Goal: Task Accomplishment & Management: Manage account settings

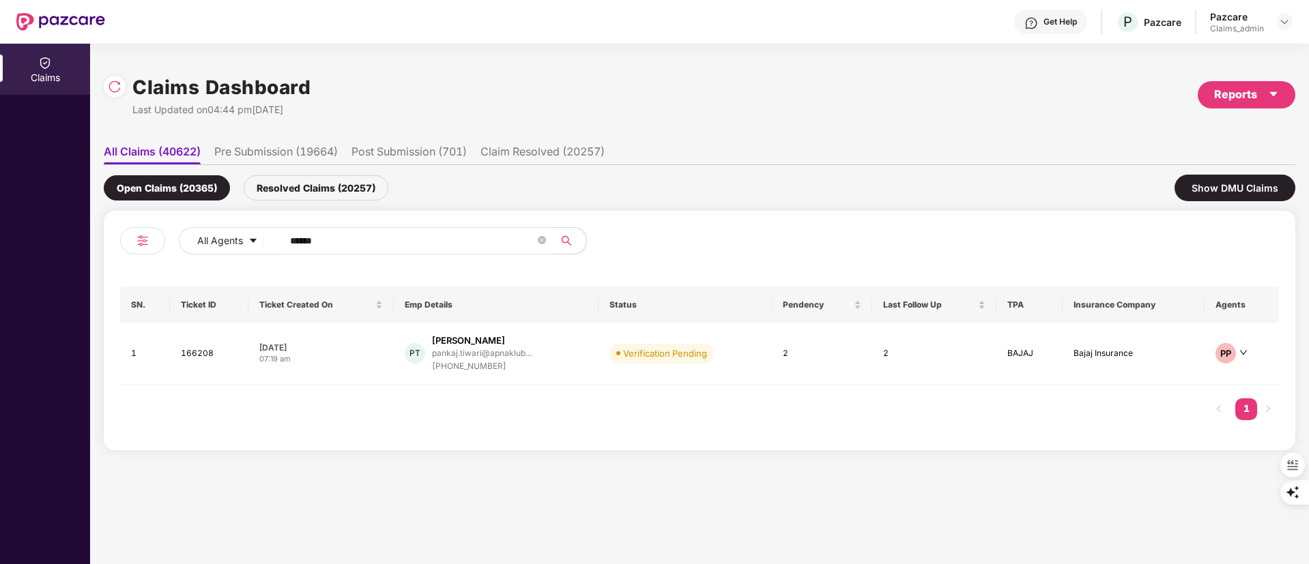
drag, startPoint x: 440, startPoint y: 246, endPoint x: 102, endPoint y: 220, distance: 339.4
click at [102, 220] on div "Claims Dashboard Last Updated on 04:44 pm, 18 Aug 2025 Reports All Claims (4062…" at bounding box center [699, 304] width 1218 height 521
paste input "text"
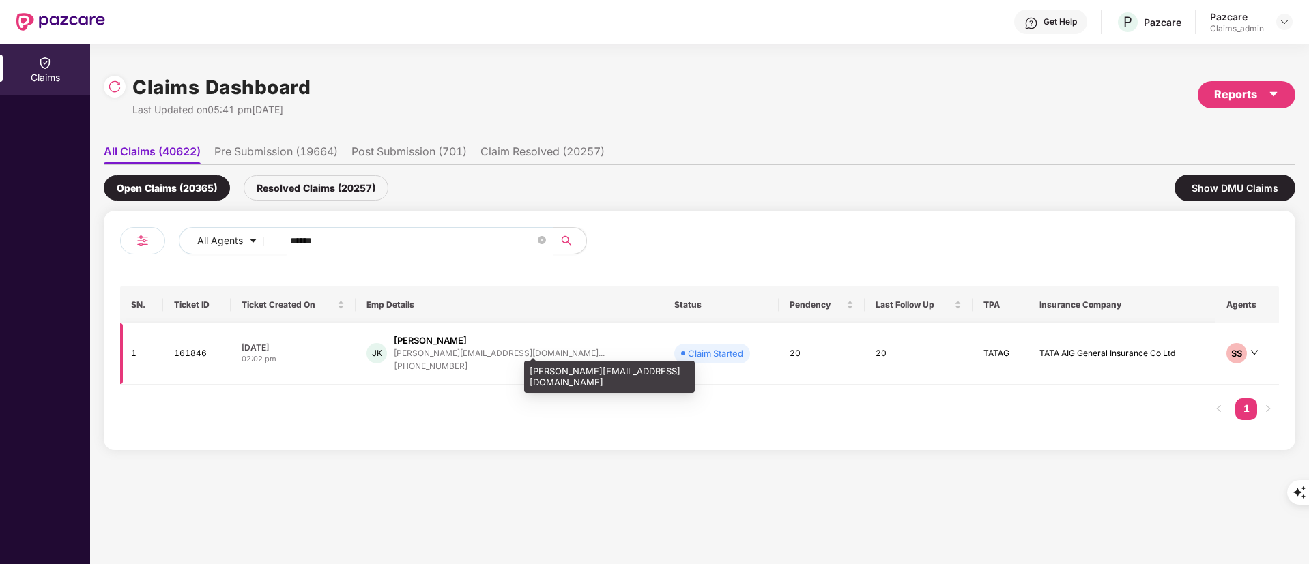
type input "******"
click at [499, 359] on div "joni.chauhan4@gmail.co..." at bounding box center [499, 353] width 211 height 13
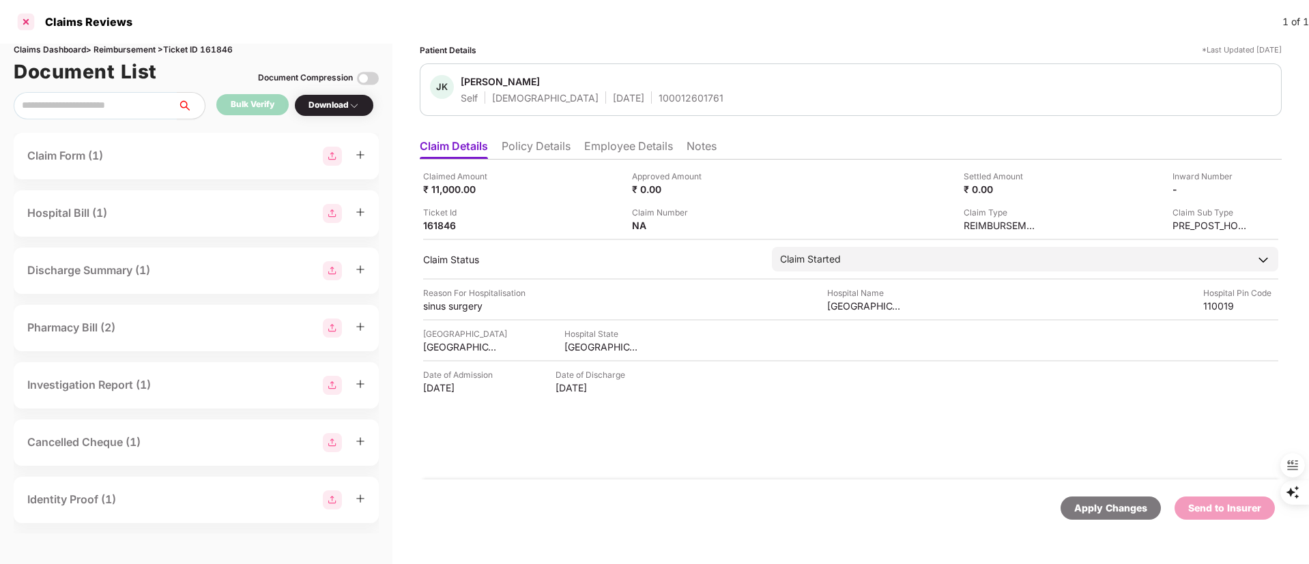
click at [29, 23] on div at bounding box center [26, 22] width 22 height 22
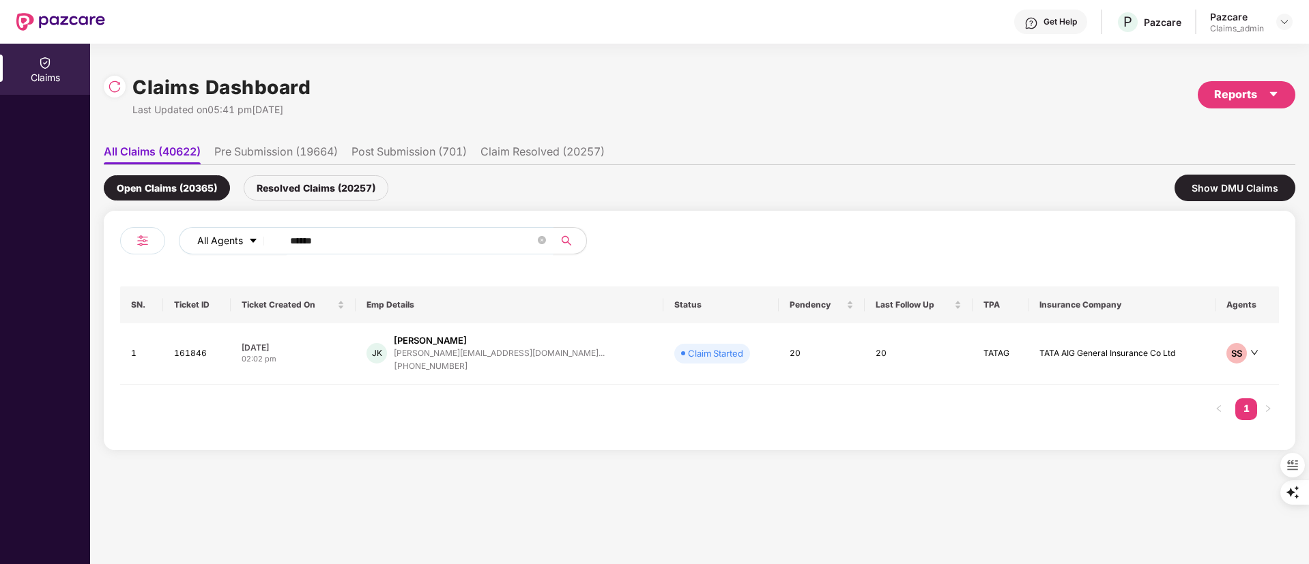
drag, startPoint x: 350, startPoint y: 234, endPoint x: 202, endPoint y: 246, distance: 148.6
click at [202, 246] on div "All Agents ******" at bounding box center [526, 240] width 695 height 27
paste input "text"
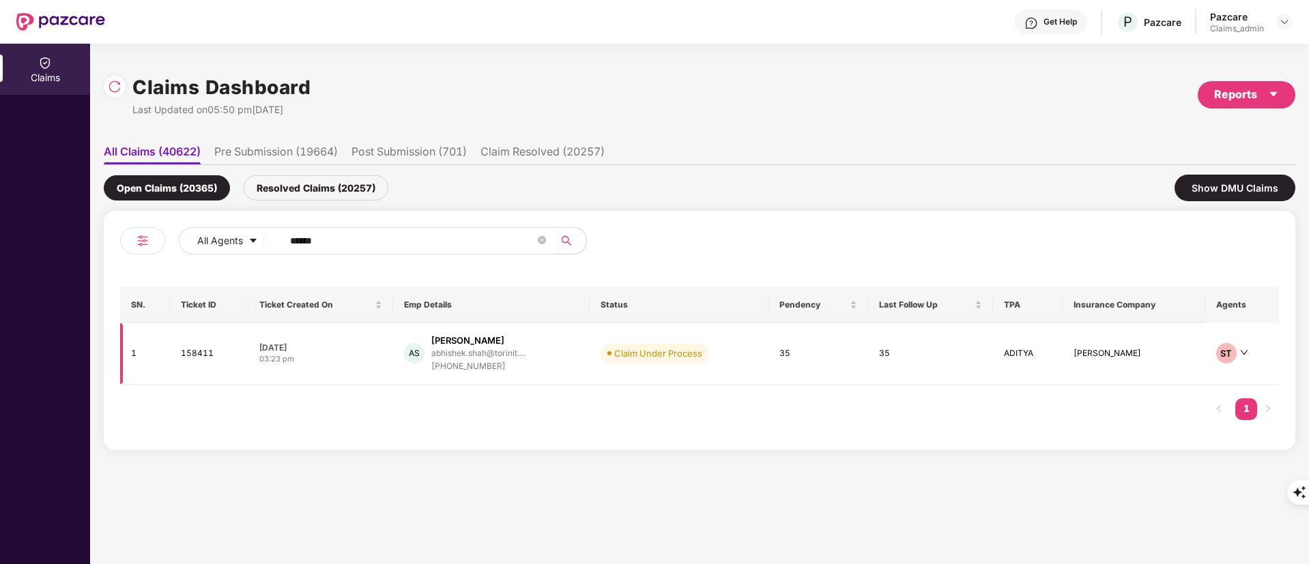
type input "******"
click at [526, 370] on div "AS Abhishek Shah abhishek.shah@torinit.... +918460151124" at bounding box center [491, 353] width 175 height 39
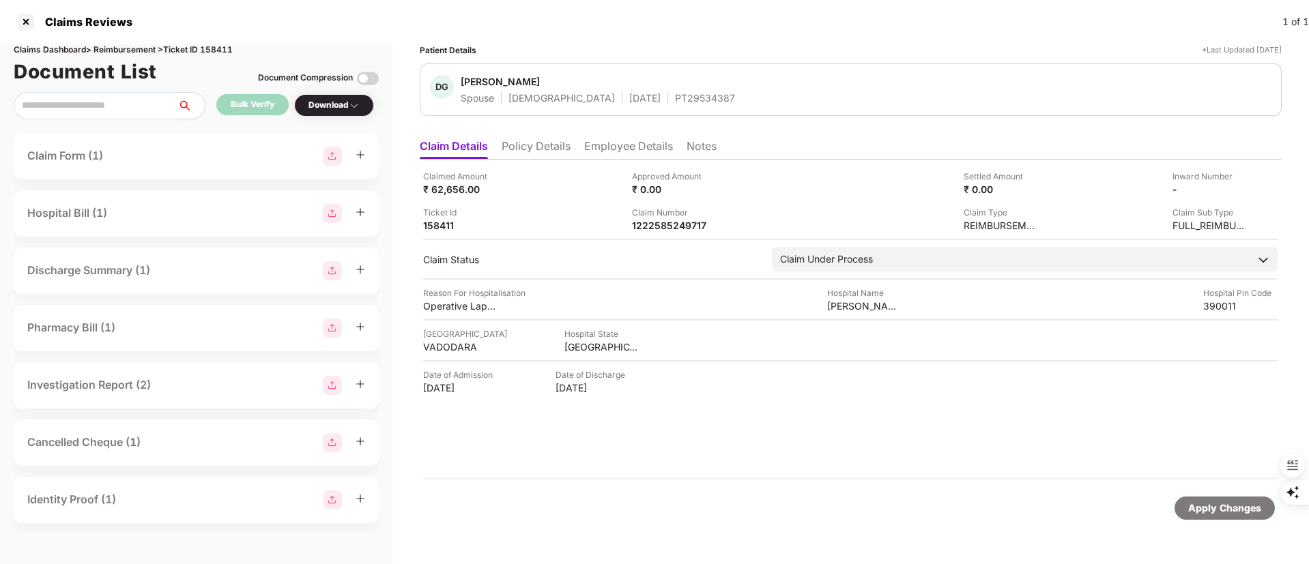
click at [542, 145] on li "Policy Details" at bounding box center [535, 149] width 69 height 20
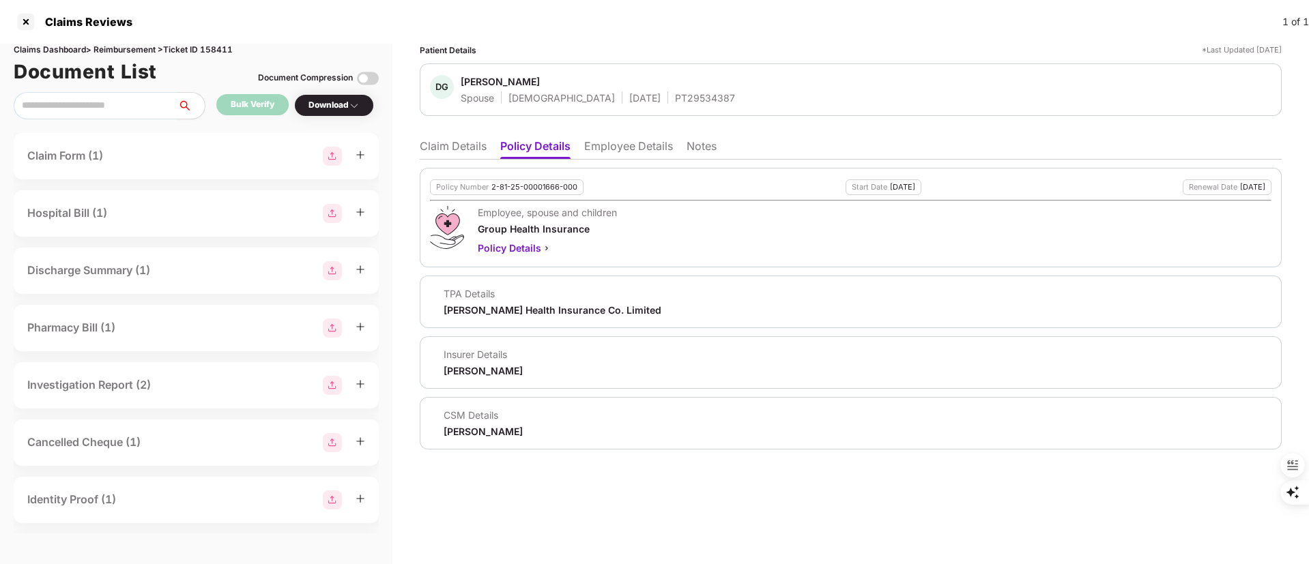
click at [612, 145] on li "Employee Details" at bounding box center [628, 149] width 89 height 20
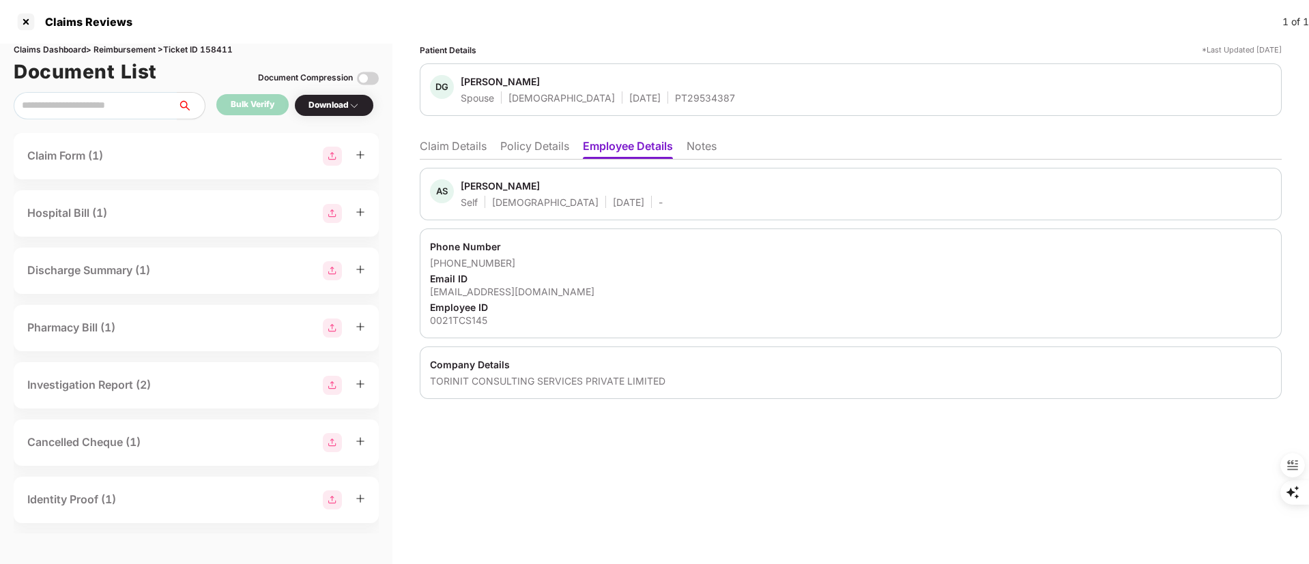
click at [453, 145] on li "Claim Details" at bounding box center [453, 149] width 67 height 20
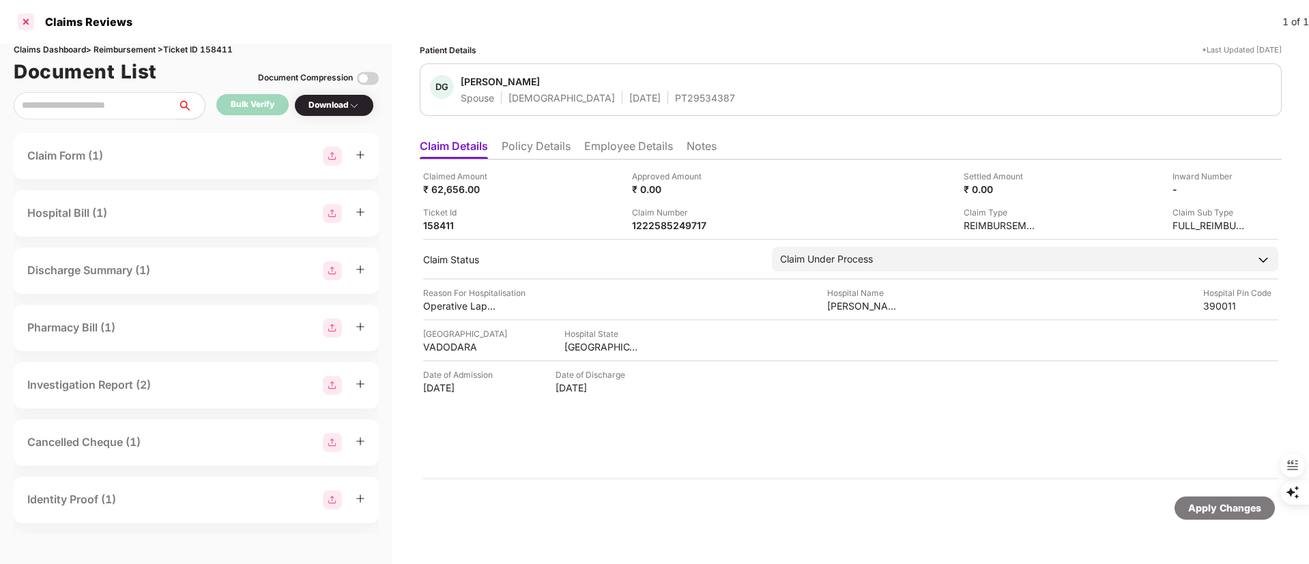
click at [34, 23] on div at bounding box center [26, 22] width 22 height 22
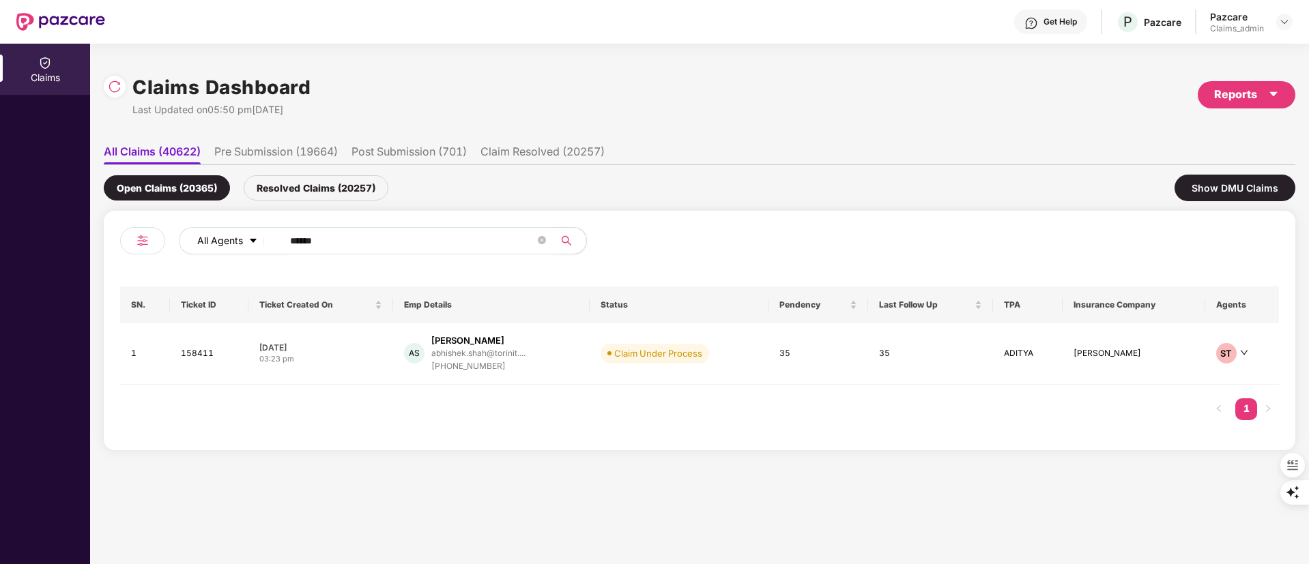
drag, startPoint x: 405, startPoint y: 246, endPoint x: 215, endPoint y: 244, distance: 190.4
click at [215, 244] on div "All Agents ******" at bounding box center [526, 240] width 695 height 27
paste input "text"
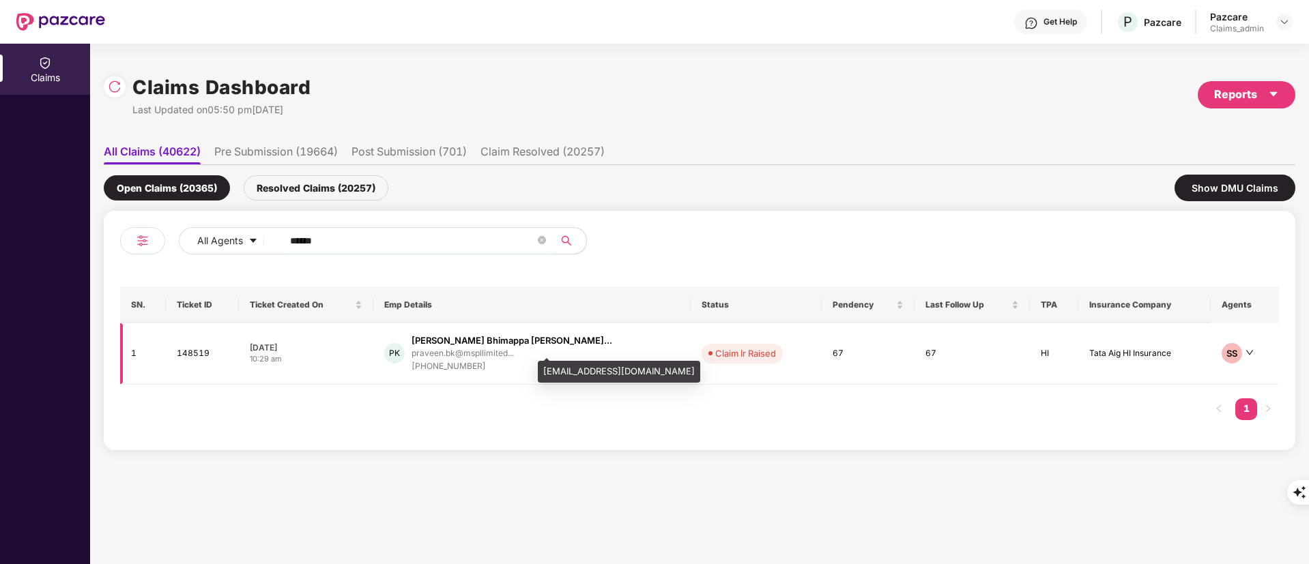
type input "******"
click at [506, 349] on div "praveen.bk@mspllimited..." at bounding box center [462, 353] width 102 height 9
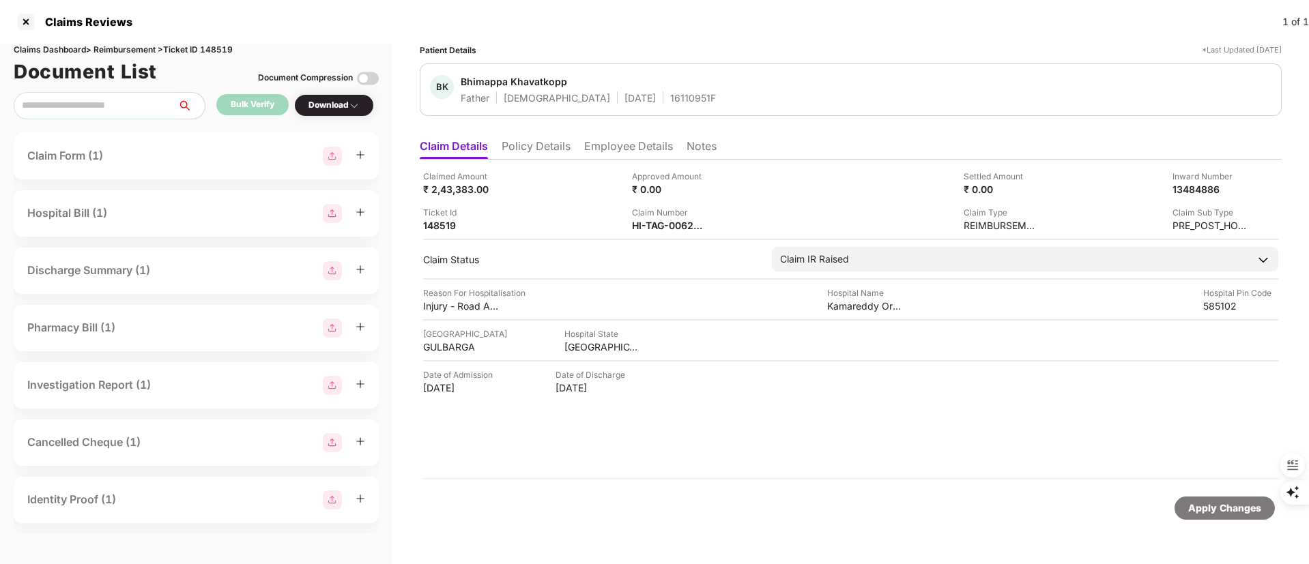
click at [536, 151] on li "Policy Details" at bounding box center [535, 149] width 69 height 20
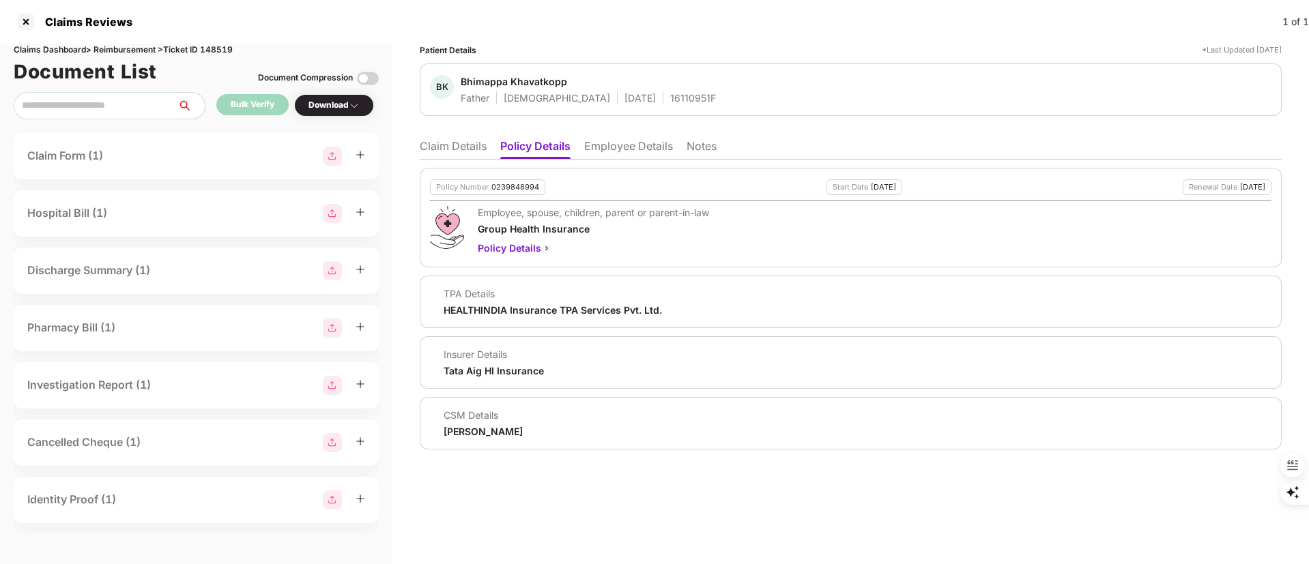
click at [617, 147] on li "Employee Details" at bounding box center [628, 149] width 89 height 20
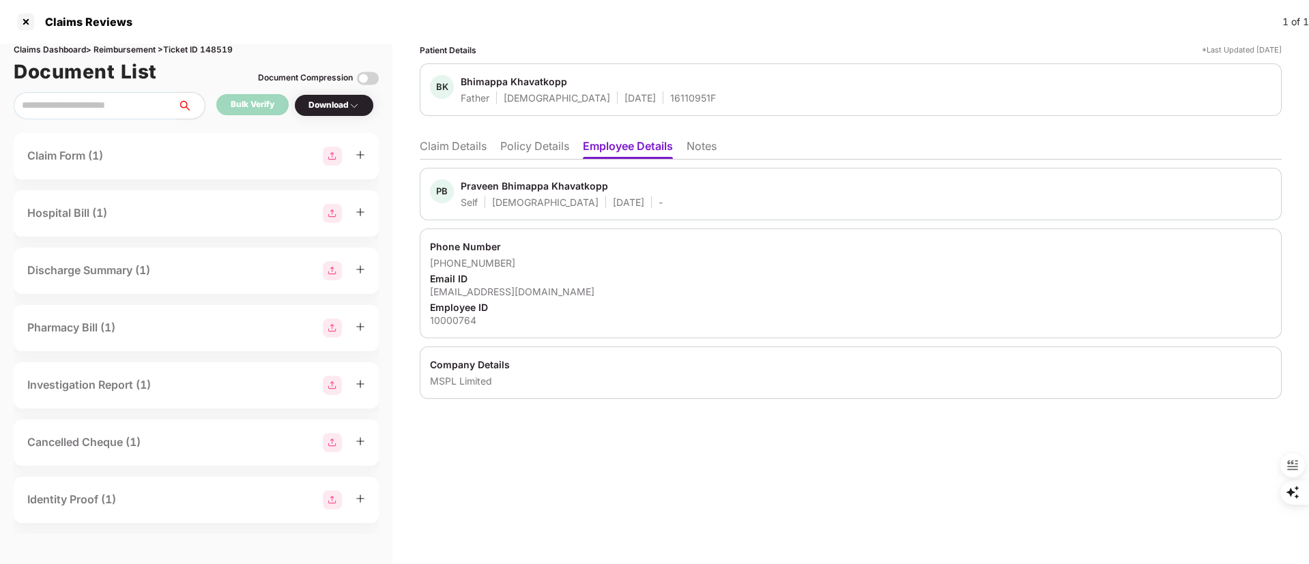
click at [458, 141] on li "Claim Details" at bounding box center [453, 149] width 67 height 20
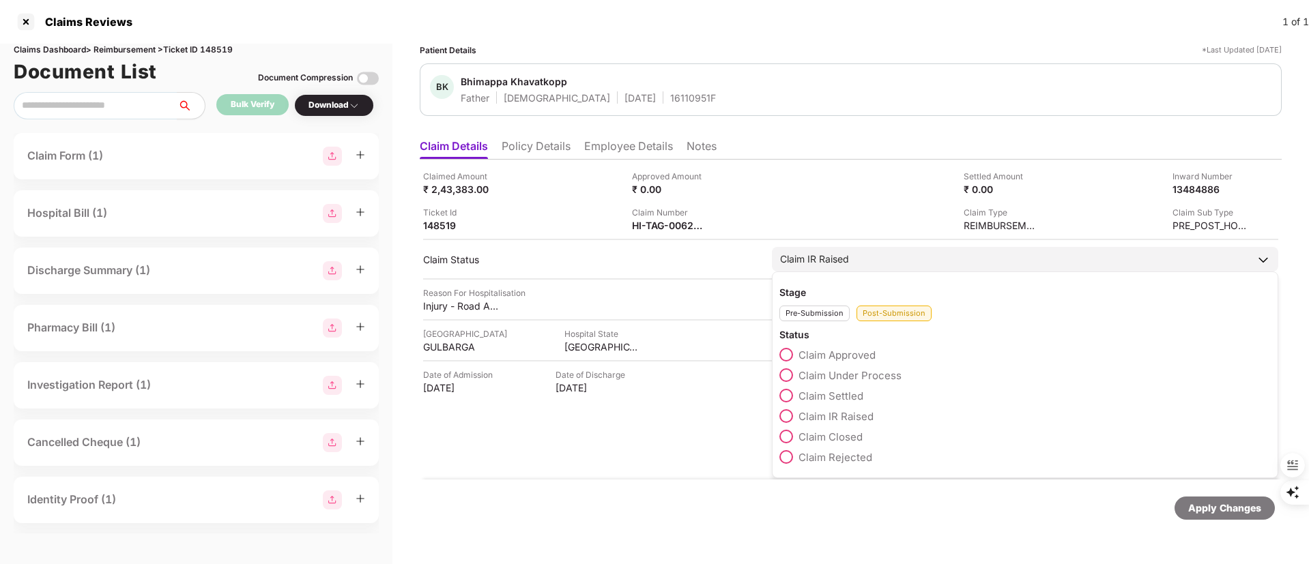
click at [855, 369] on span "Claim Under Process" at bounding box center [849, 375] width 103 height 13
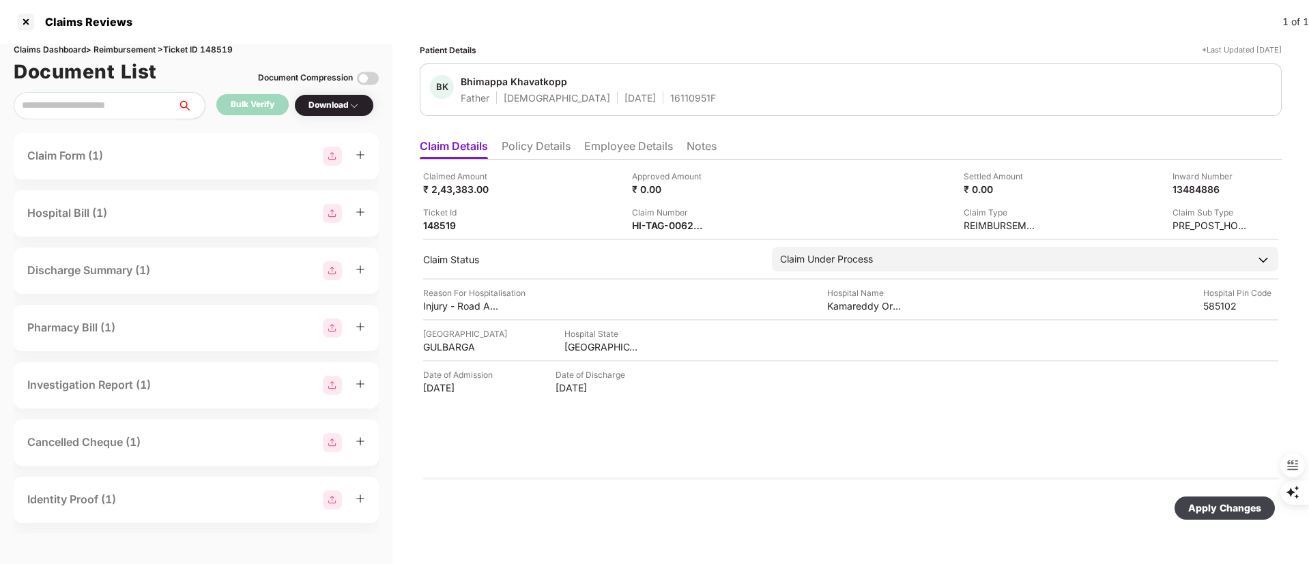
click at [1244, 506] on div "Apply Changes" at bounding box center [1224, 508] width 73 height 15
click at [17, 25] on div at bounding box center [26, 22] width 22 height 22
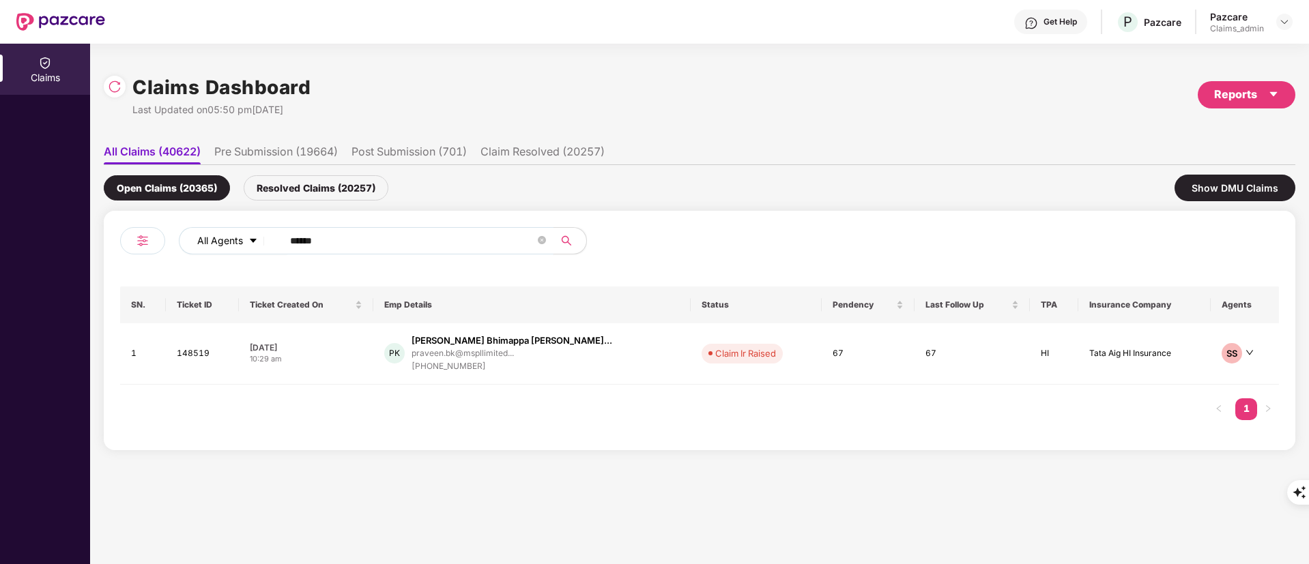
drag, startPoint x: 340, startPoint y: 241, endPoint x: 233, endPoint y: 242, distance: 106.4
click at [233, 242] on div "All Agents ******" at bounding box center [526, 240] width 695 height 27
paste input "text"
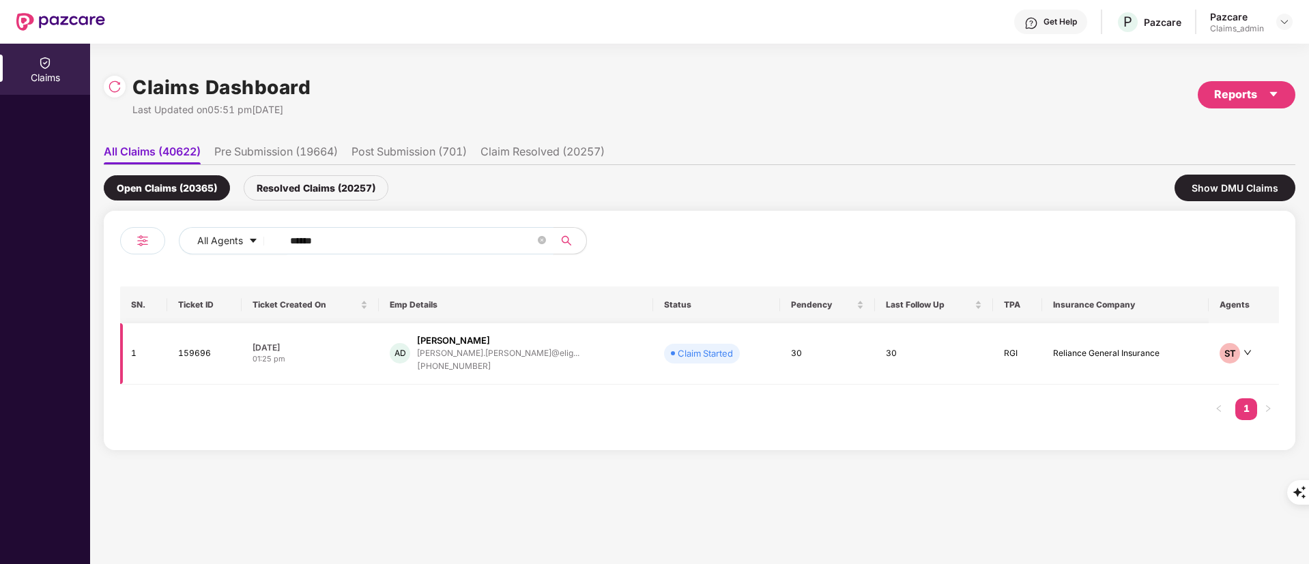
type input "******"
click at [486, 349] on div "ashokkumar.dasari@elig..." at bounding box center [498, 353] width 162 height 9
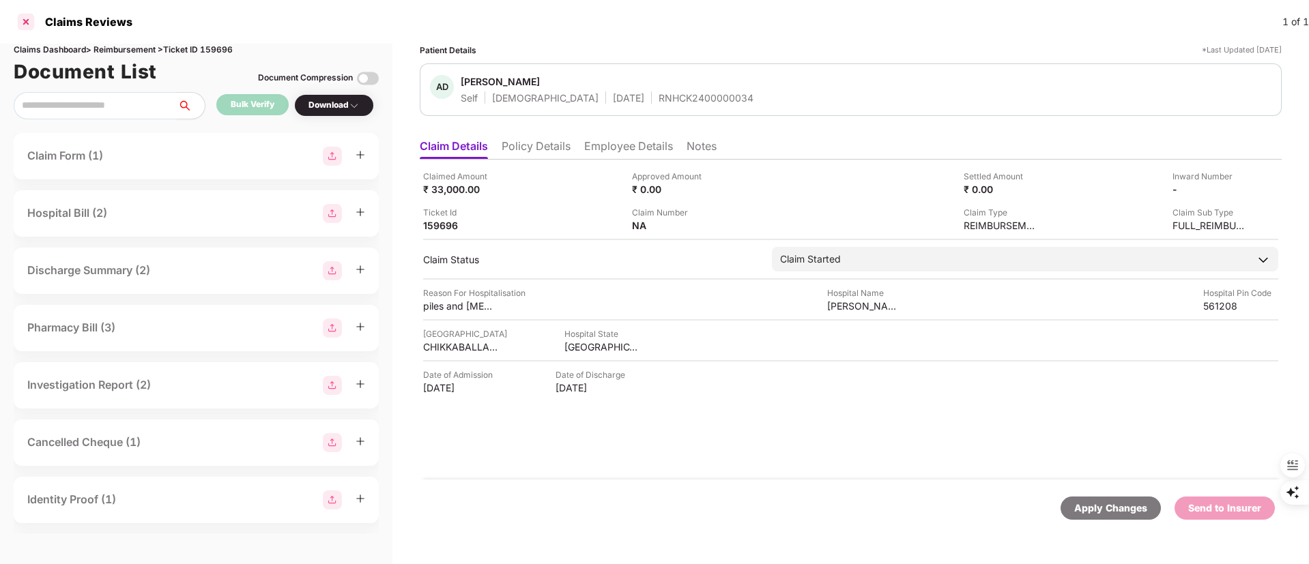
click at [26, 23] on div at bounding box center [26, 22] width 22 height 22
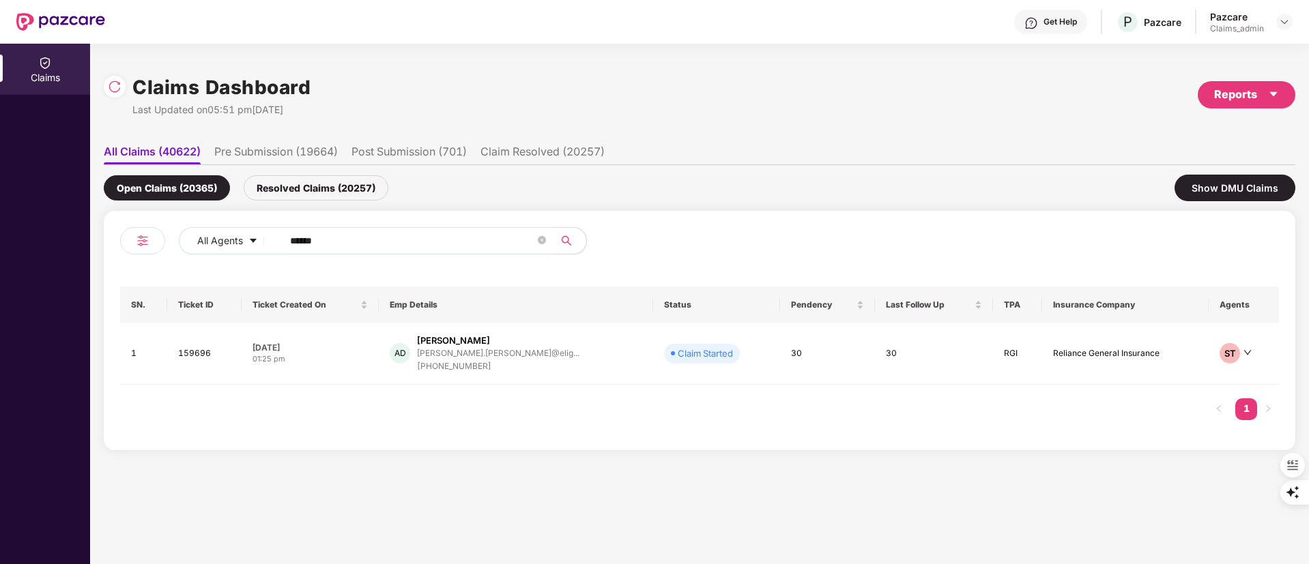
drag, startPoint x: 379, startPoint y: 238, endPoint x: 155, endPoint y: 254, distance: 225.1
click at [114, 239] on div "All Agents ****** SN. Ticket ID Ticket Created On Emp Details Status Pendency L…" at bounding box center [699, 330] width 1191 height 239
paste input "text"
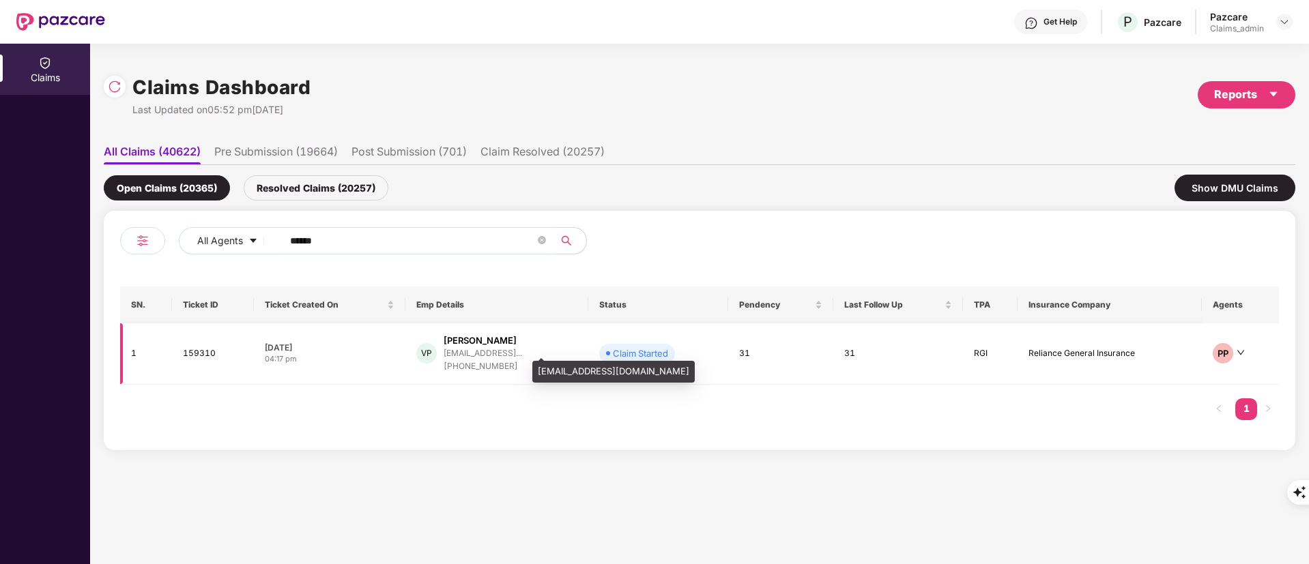
type input "******"
click at [496, 355] on div "vikas.pawar@eligarf.te..." at bounding box center [482, 353] width 78 height 9
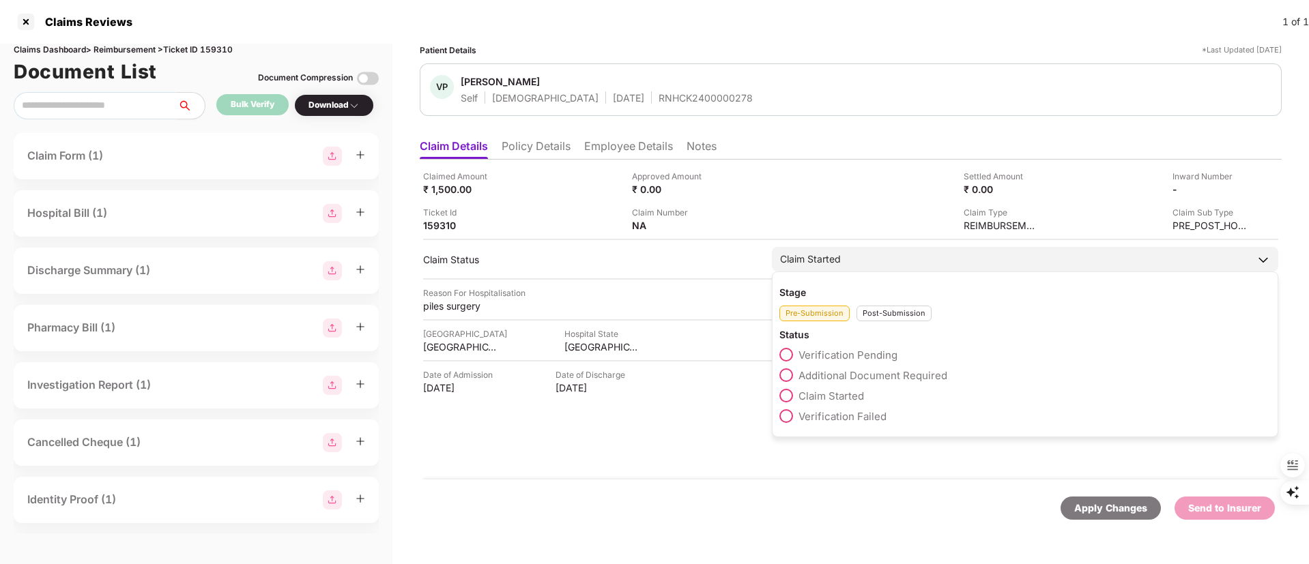
click at [871, 317] on div "Post-Submission" at bounding box center [893, 314] width 75 height 16
click at [808, 316] on div "Pre-Submission" at bounding box center [814, 314] width 70 height 16
click at [878, 317] on div "Post-Submission" at bounding box center [893, 314] width 75 height 16
click at [791, 319] on div "Pre-Submission" at bounding box center [814, 314] width 70 height 16
click at [896, 377] on span "Additional Document Required" at bounding box center [872, 375] width 149 height 13
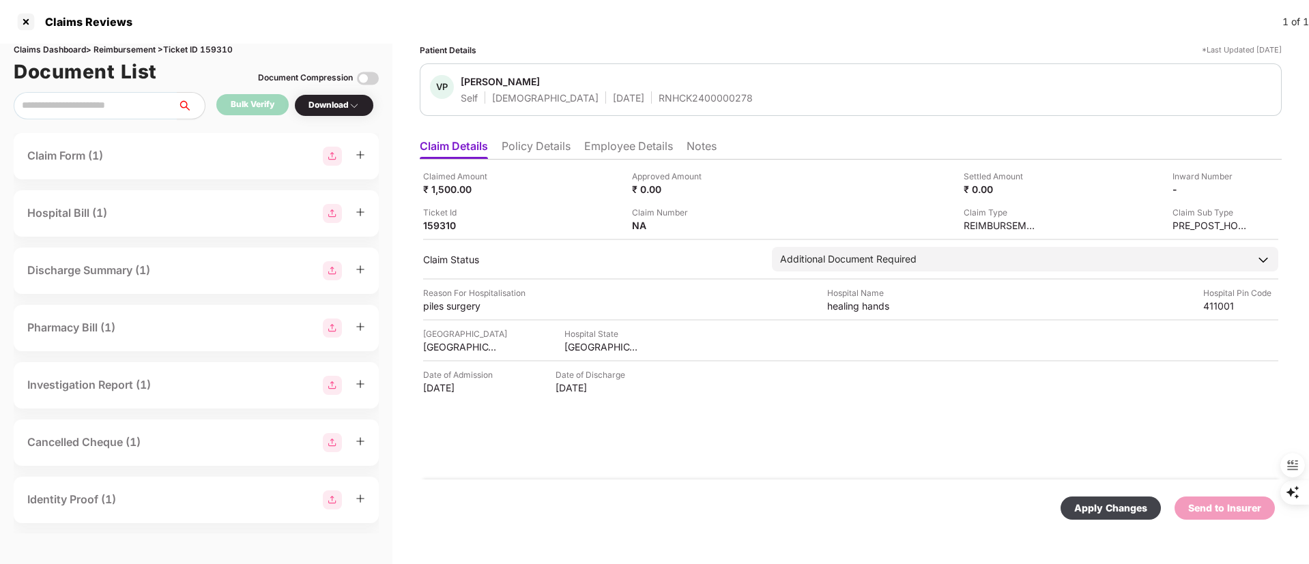
click at [1129, 511] on div "Apply Changes" at bounding box center [1110, 508] width 73 height 15
click at [20, 18] on div at bounding box center [26, 22] width 22 height 22
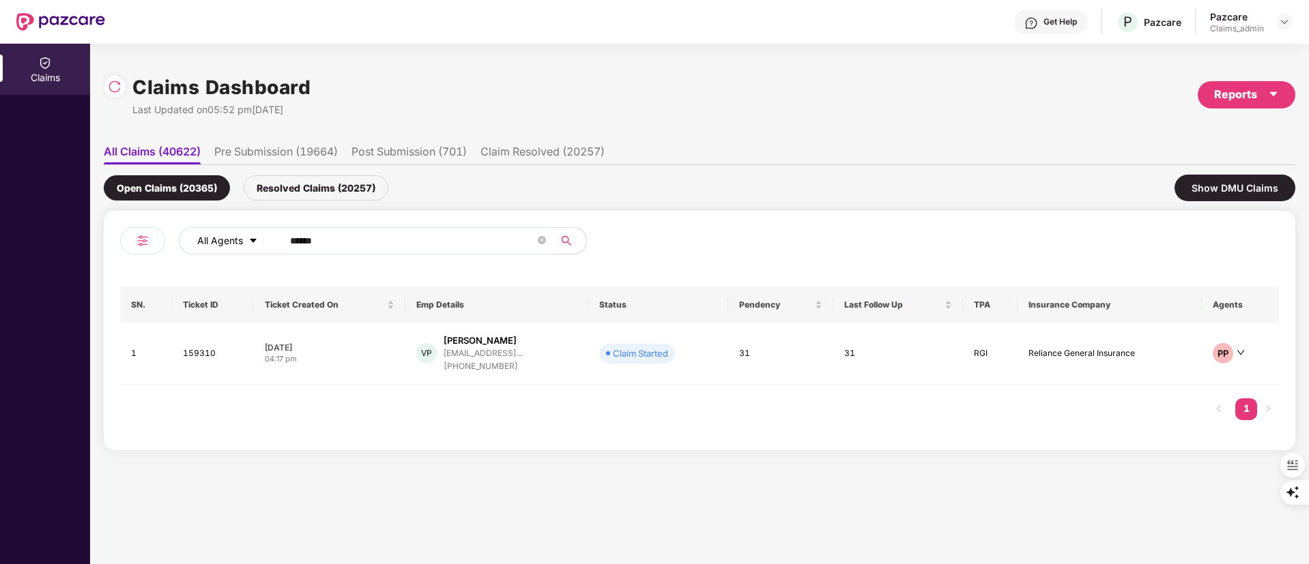
drag, startPoint x: 354, startPoint y: 243, endPoint x: 208, endPoint y: 242, distance: 146.0
click at [204, 243] on div "All Agents ******" at bounding box center [526, 240] width 695 height 27
paste input "text"
type input "******"
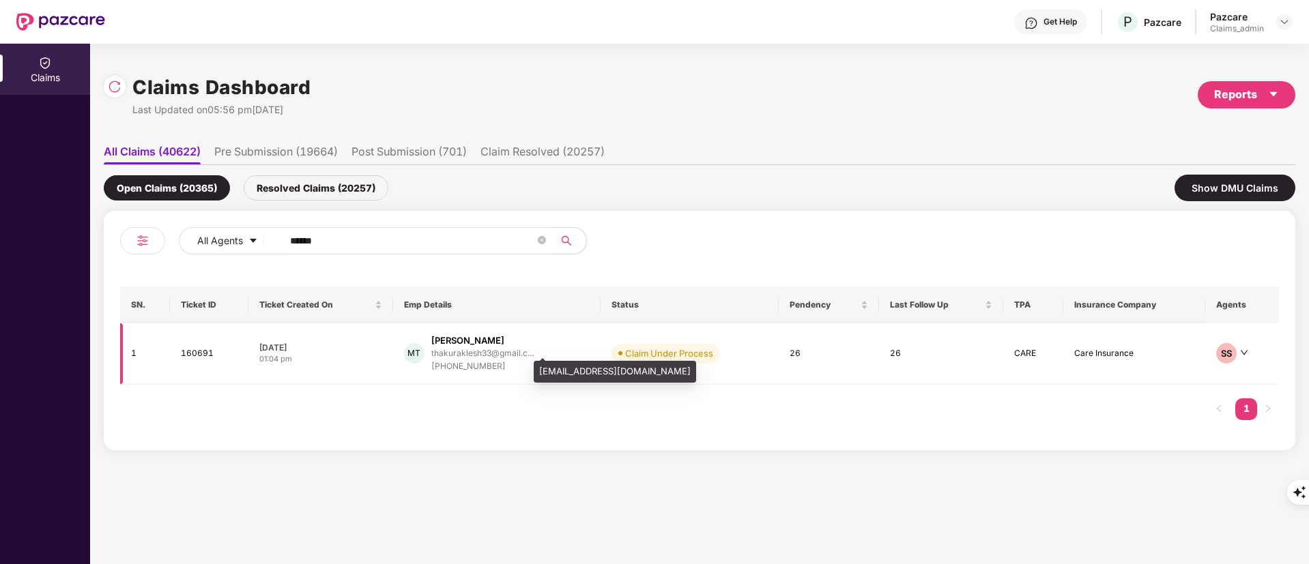
click at [459, 355] on div "thakuraklesh33@gmail.c..." at bounding box center [482, 353] width 102 height 9
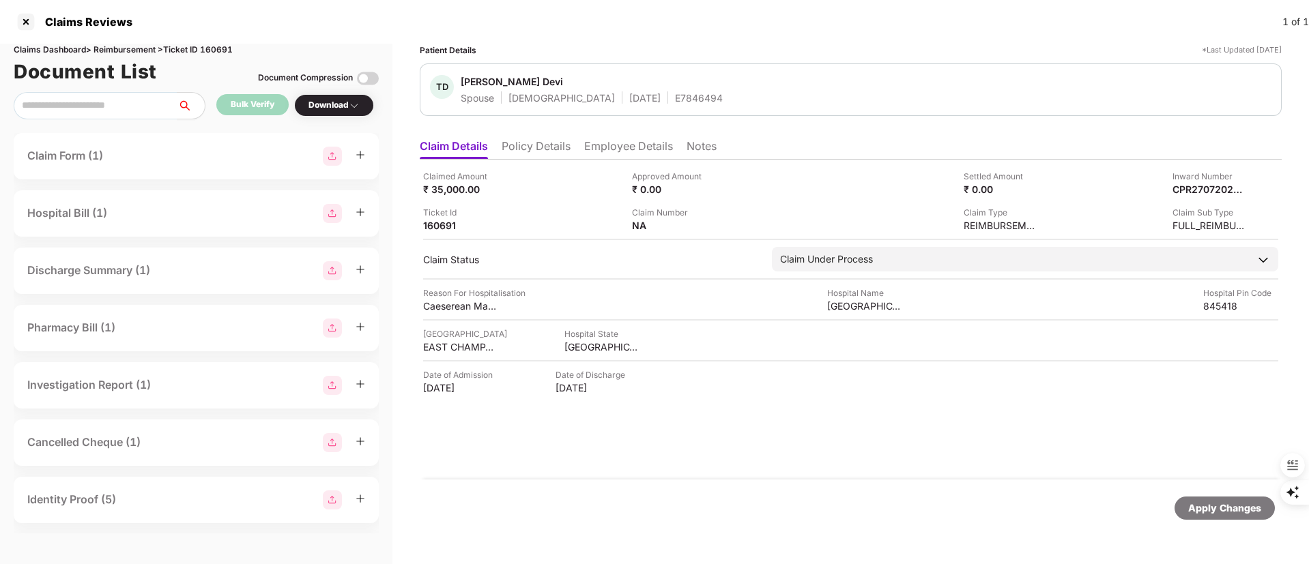
click at [620, 143] on li "Employee Details" at bounding box center [628, 149] width 89 height 20
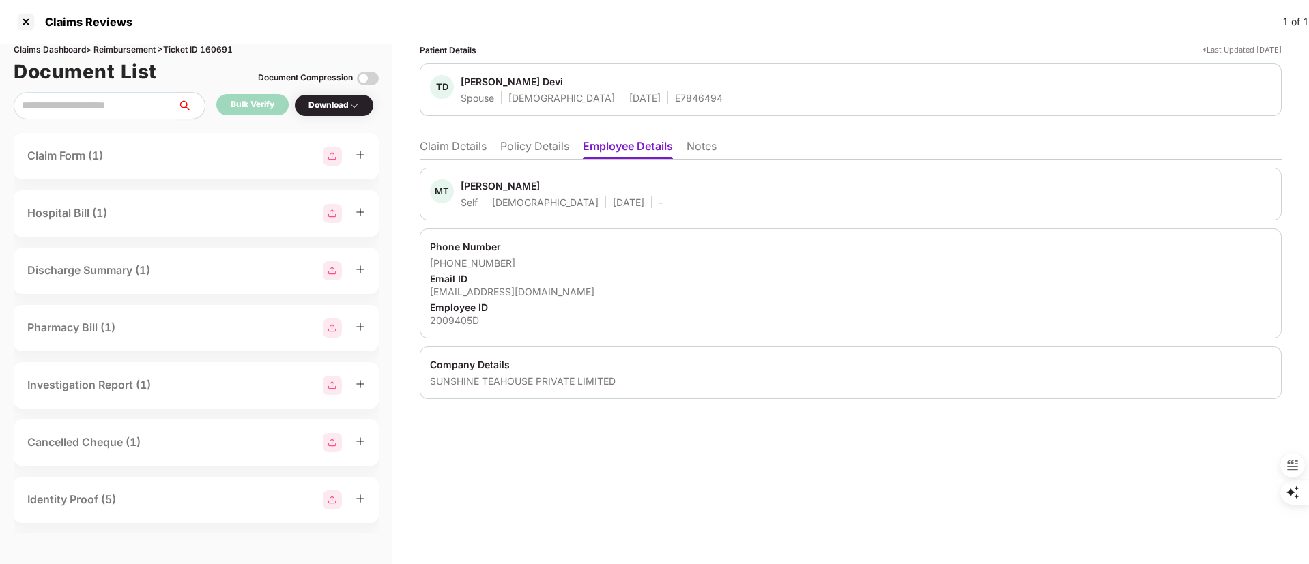
click at [486, 190] on div "Mukesh Thakur" at bounding box center [500, 185] width 79 height 13
copy div "Mukesh"
click at [445, 145] on li "Claim Details" at bounding box center [453, 149] width 67 height 20
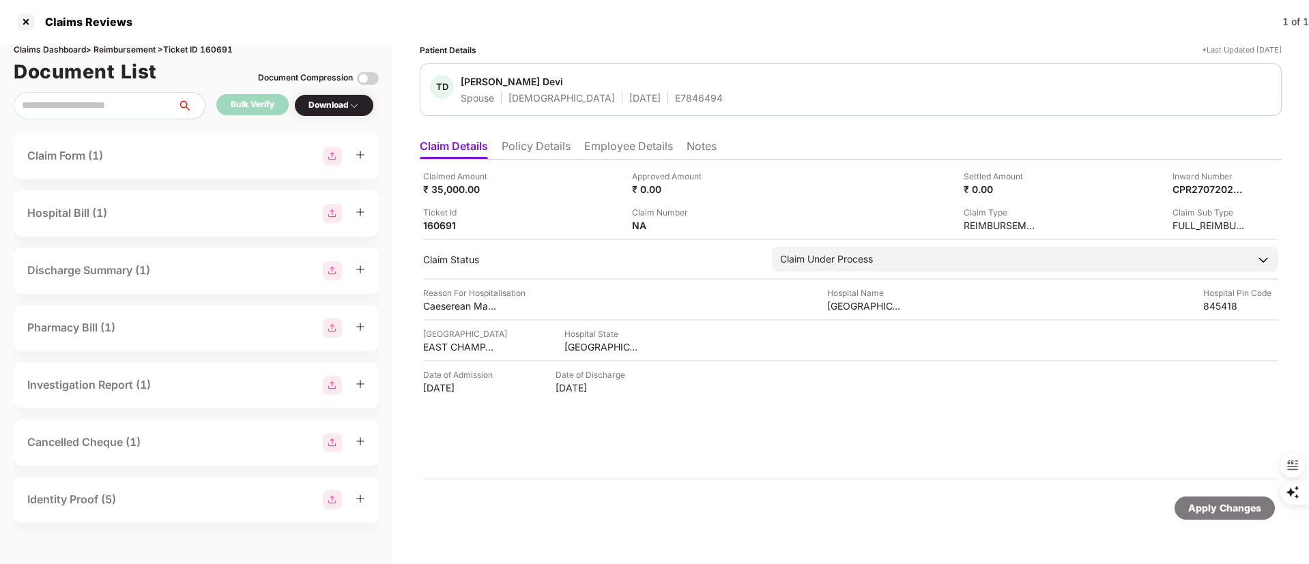
click at [510, 144] on li "Policy Details" at bounding box center [535, 149] width 69 height 20
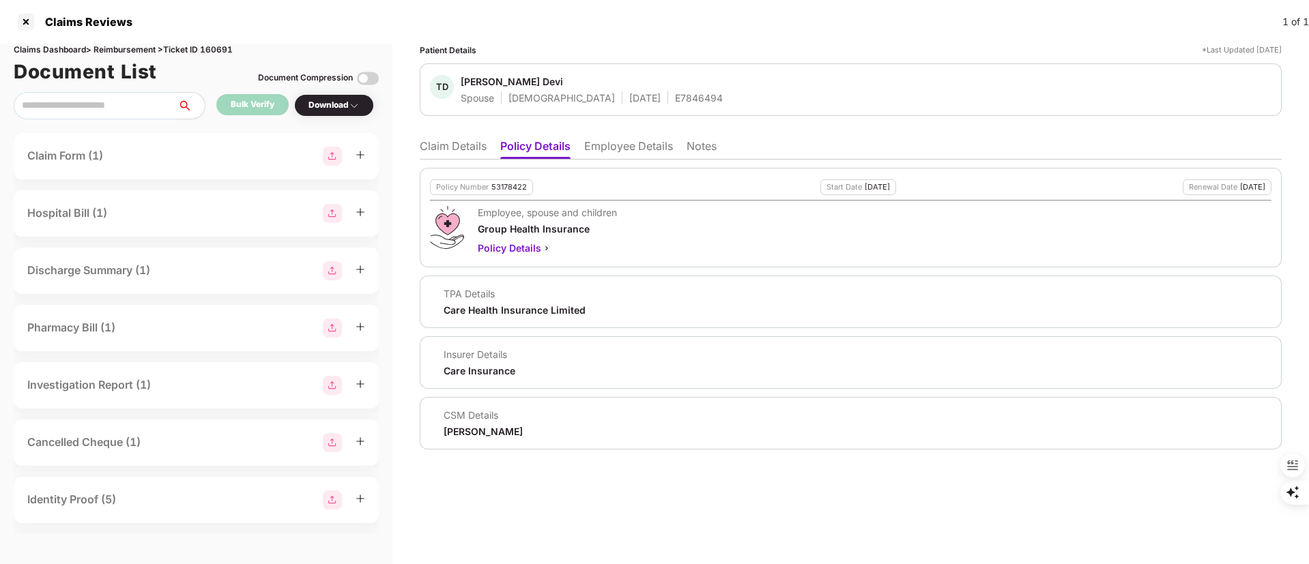
click at [499, 186] on div "53178422" at bounding box center [508, 187] width 35 height 9
copy div "53178422"
click at [675, 98] on div "E7846494" at bounding box center [699, 97] width 48 height 13
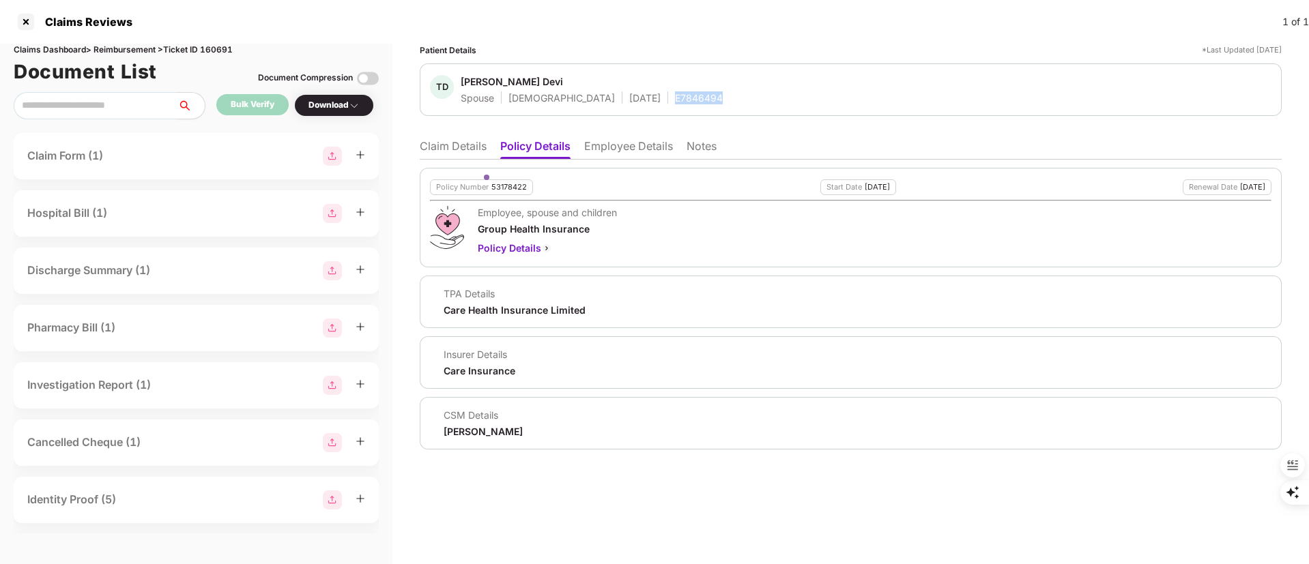
copy div "E7846494"
click at [467, 147] on li "Claim Details" at bounding box center [453, 149] width 67 height 20
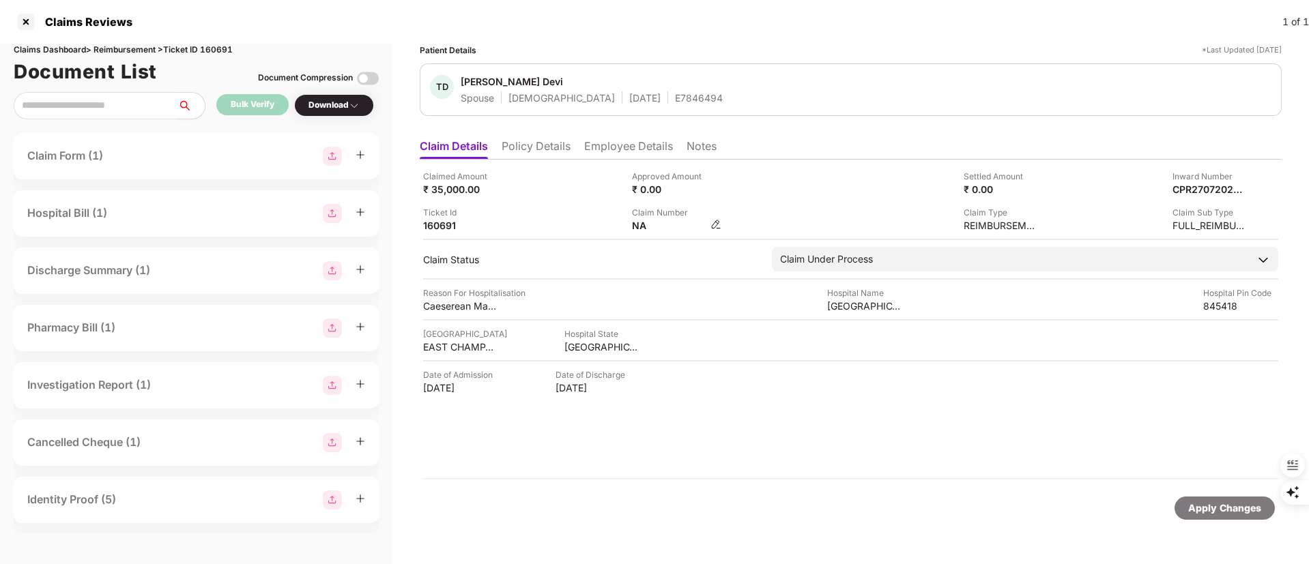
click at [714, 225] on img at bounding box center [715, 224] width 11 height 11
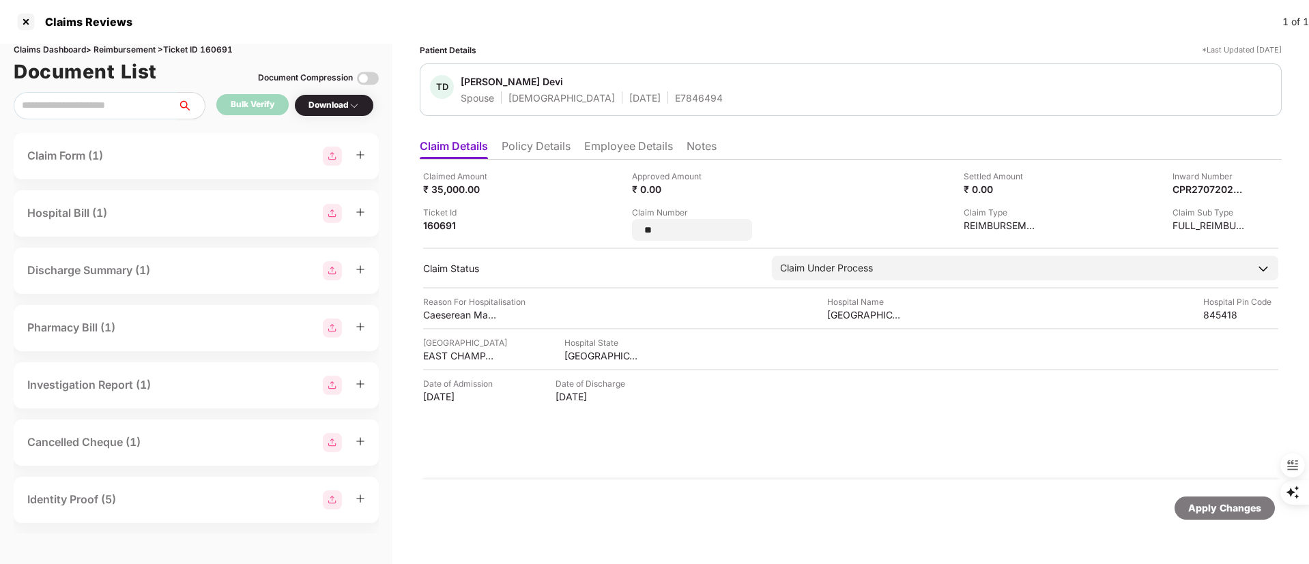
drag, startPoint x: 673, startPoint y: 228, endPoint x: 590, endPoint y: 228, distance: 83.2
click at [591, 228] on div "Claimed Amount ₹ 35,000.00 Approved Amount ₹ 0.00 Settled Amount ₹ 0.00 Inward …" at bounding box center [850, 205] width 855 height 71
type input "**********"
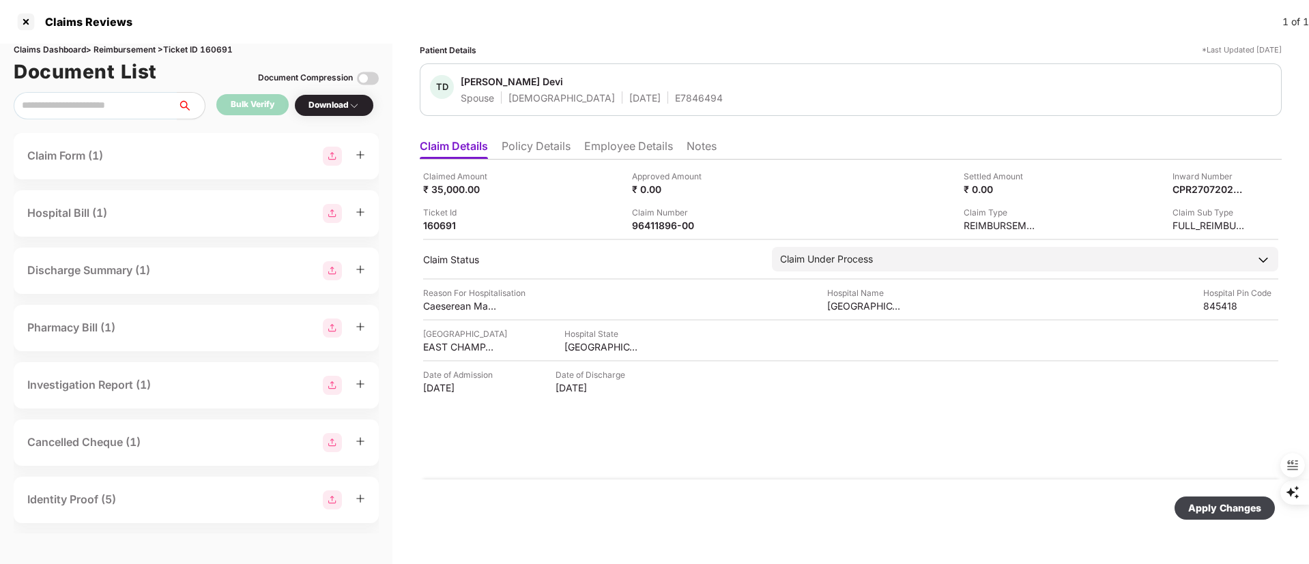
click at [1206, 516] on div "Apply Changes" at bounding box center [1224, 508] width 100 height 23
click at [24, 27] on div at bounding box center [26, 22] width 22 height 22
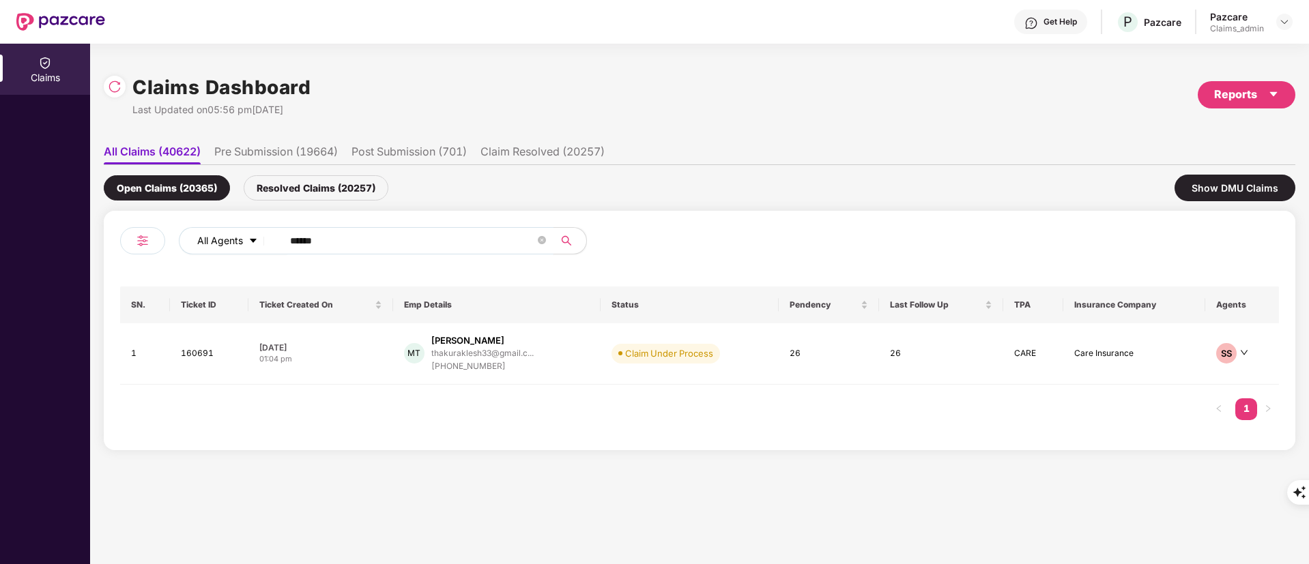
drag, startPoint x: 336, startPoint y: 244, endPoint x: 227, endPoint y: 244, distance: 109.2
click at [227, 244] on div "All Agents ******" at bounding box center [526, 240] width 695 height 27
paste input "text"
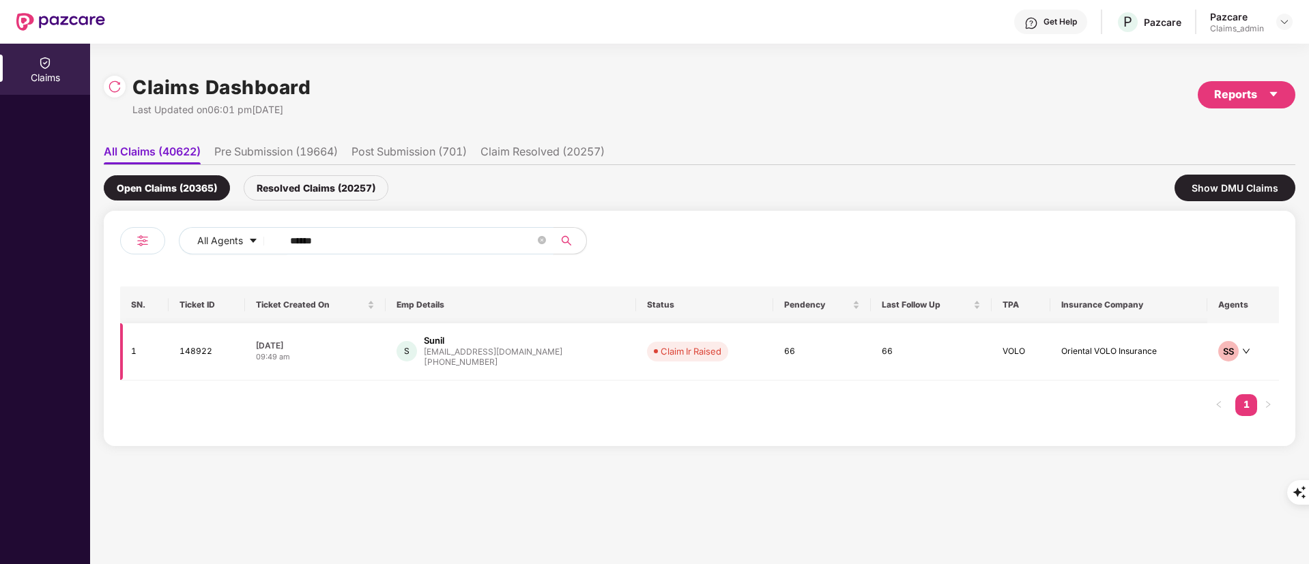
type input "******"
click at [497, 356] on div "+919990884533" at bounding box center [493, 362] width 138 height 13
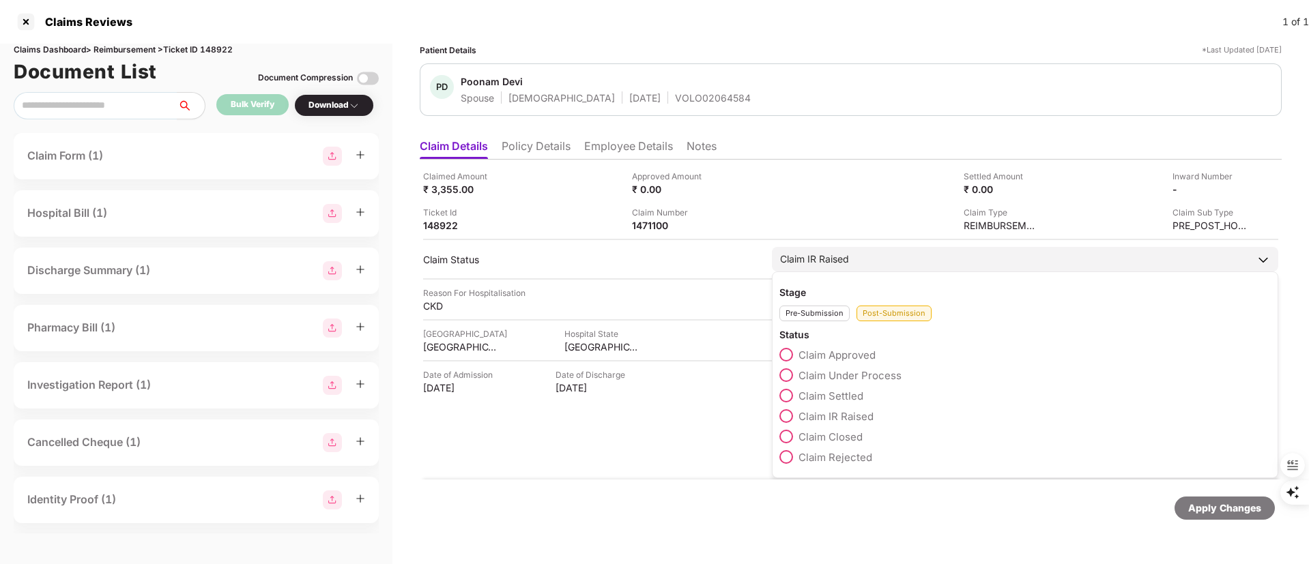
click at [818, 377] on span "Claim Under Process" at bounding box center [849, 375] width 103 height 13
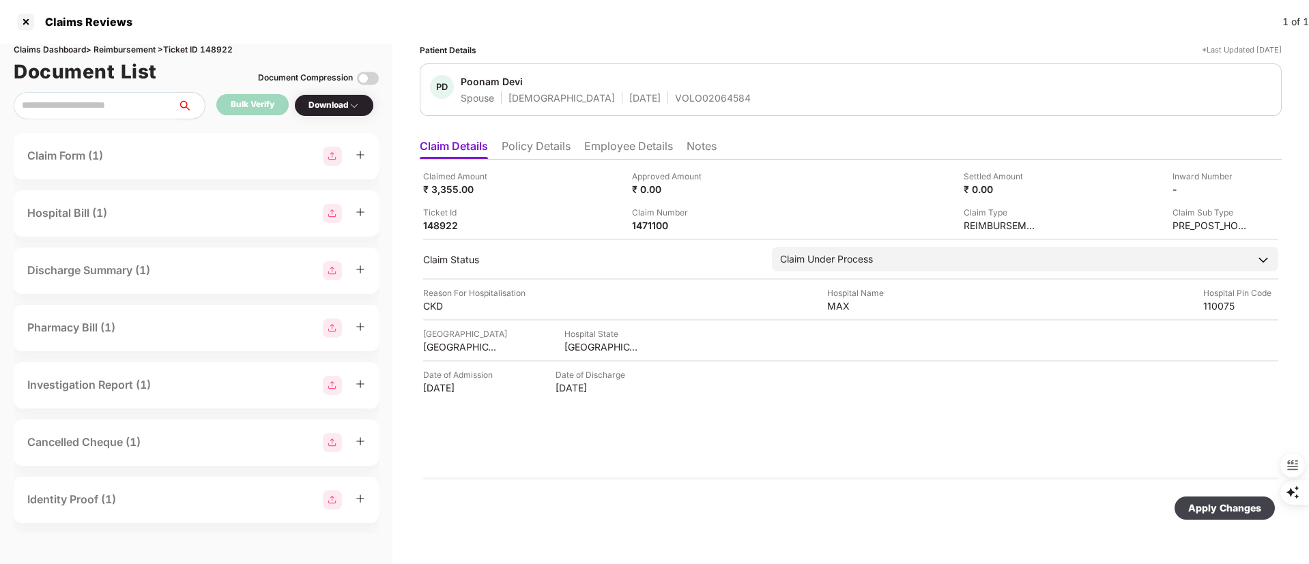
click at [1218, 509] on div "Apply Changes" at bounding box center [1224, 508] width 73 height 15
click at [35, 25] on div at bounding box center [26, 22] width 22 height 22
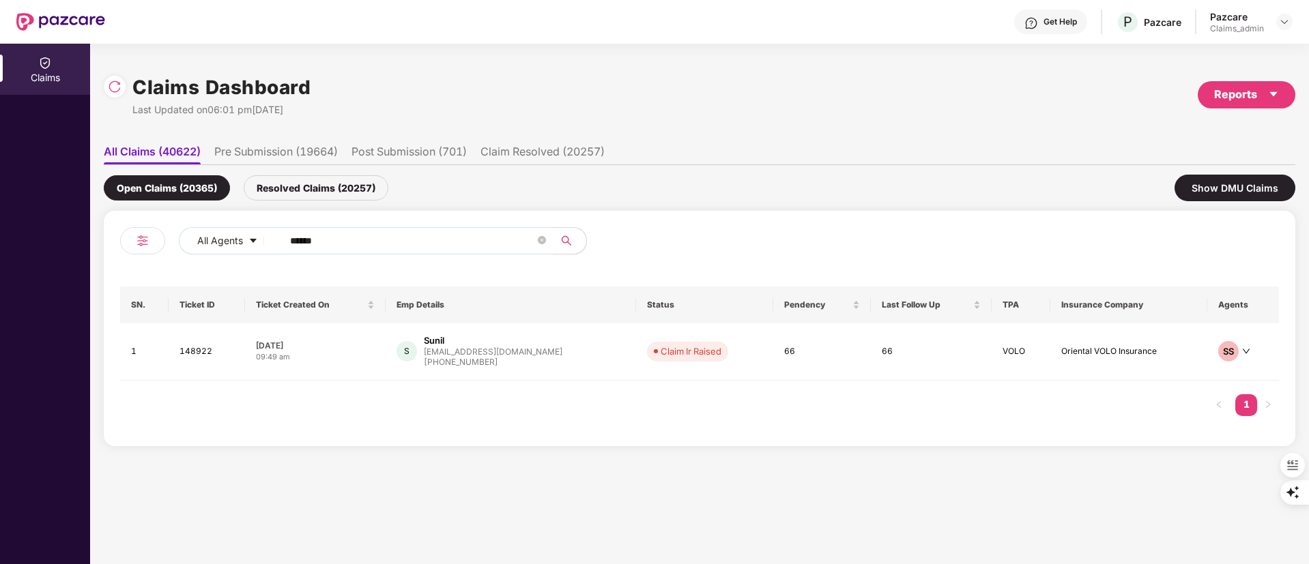
drag, startPoint x: 368, startPoint y: 244, endPoint x: 150, endPoint y: 245, distance: 217.6
click at [150, 245] on div "All Agents ******" at bounding box center [409, 246] width 579 height 38
paste input "text"
type input "******"
click at [478, 353] on div "chevitolla@pragmaedge...." at bounding box center [474, 353] width 103 height 9
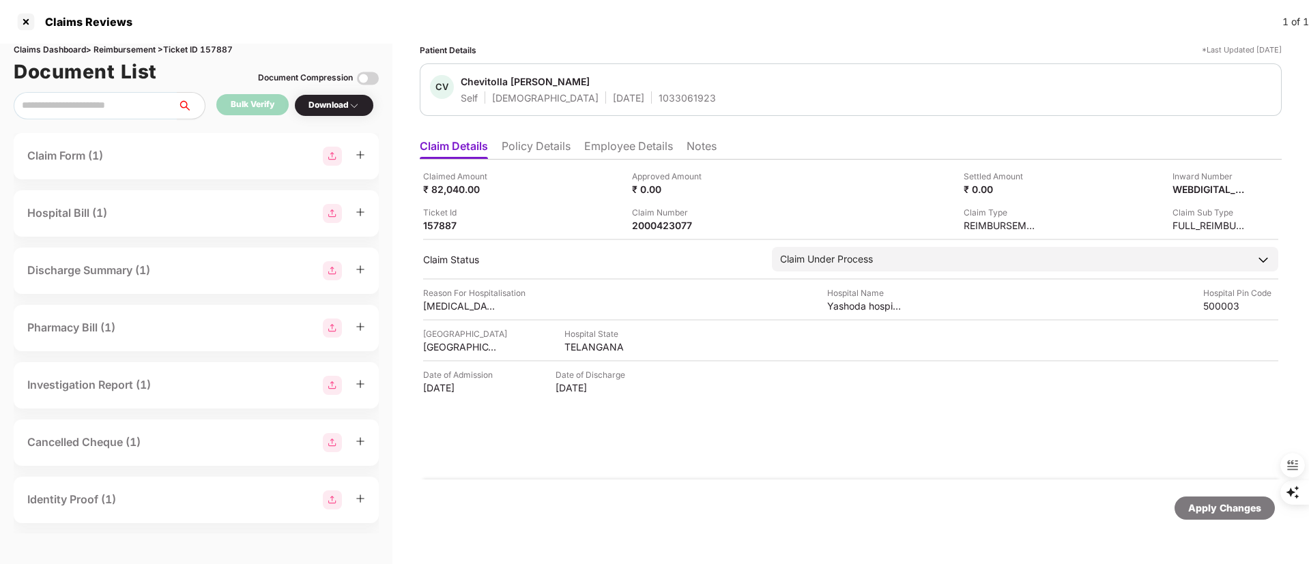
click at [581, 139] on ul "Claim Details Policy Details Employee Details Notes" at bounding box center [851, 145] width 862 height 27
click at [609, 148] on li "Employee Details" at bounding box center [628, 149] width 89 height 20
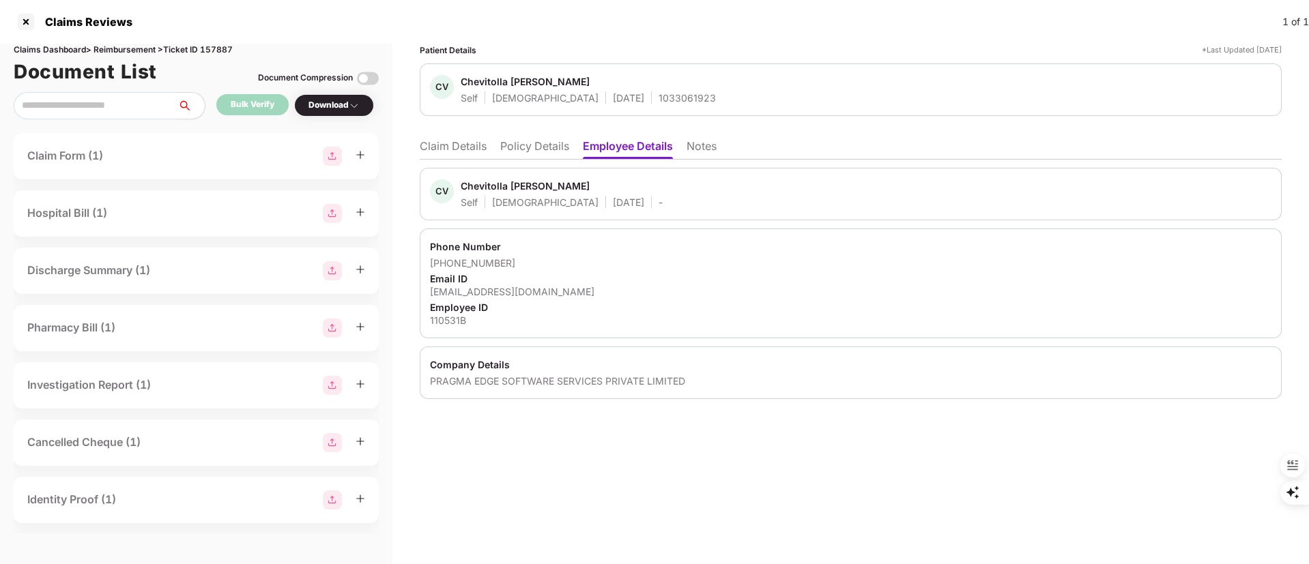
click at [491, 188] on div "Chevitolla Venkataiah" at bounding box center [525, 185] width 129 height 13
copy div "Chevitolla"
click at [21, 25] on div at bounding box center [26, 22] width 22 height 22
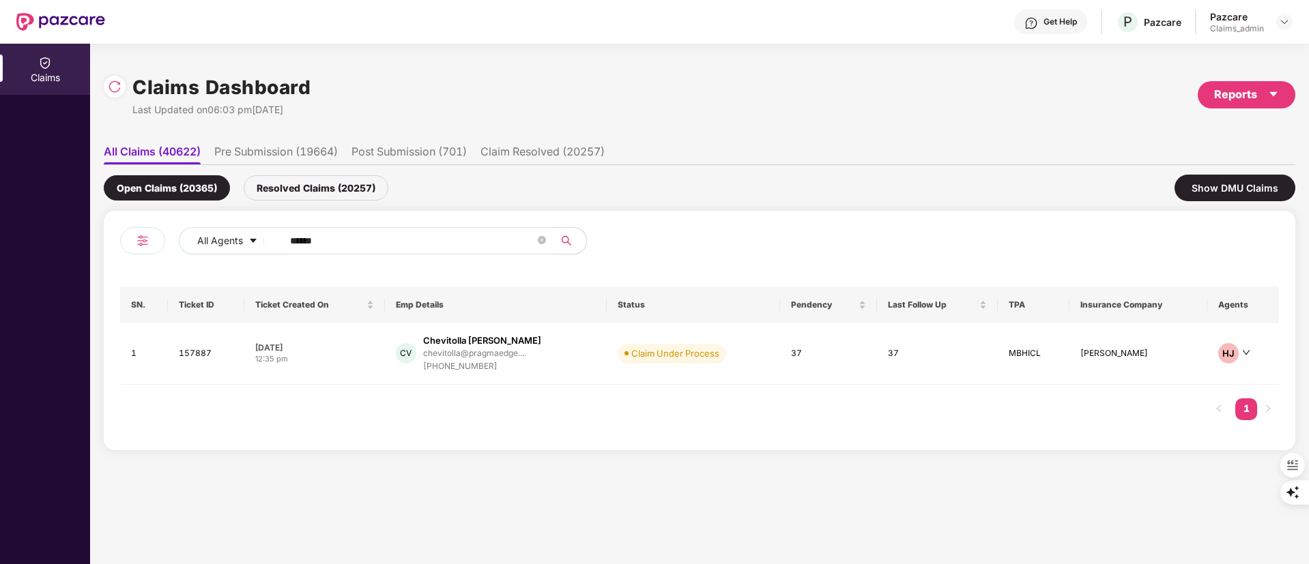
drag, startPoint x: 350, startPoint y: 245, endPoint x: 141, endPoint y: 259, distance: 209.3
click at [141, 259] on div "All Agents ******" at bounding box center [409, 246] width 579 height 38
paste input "text"
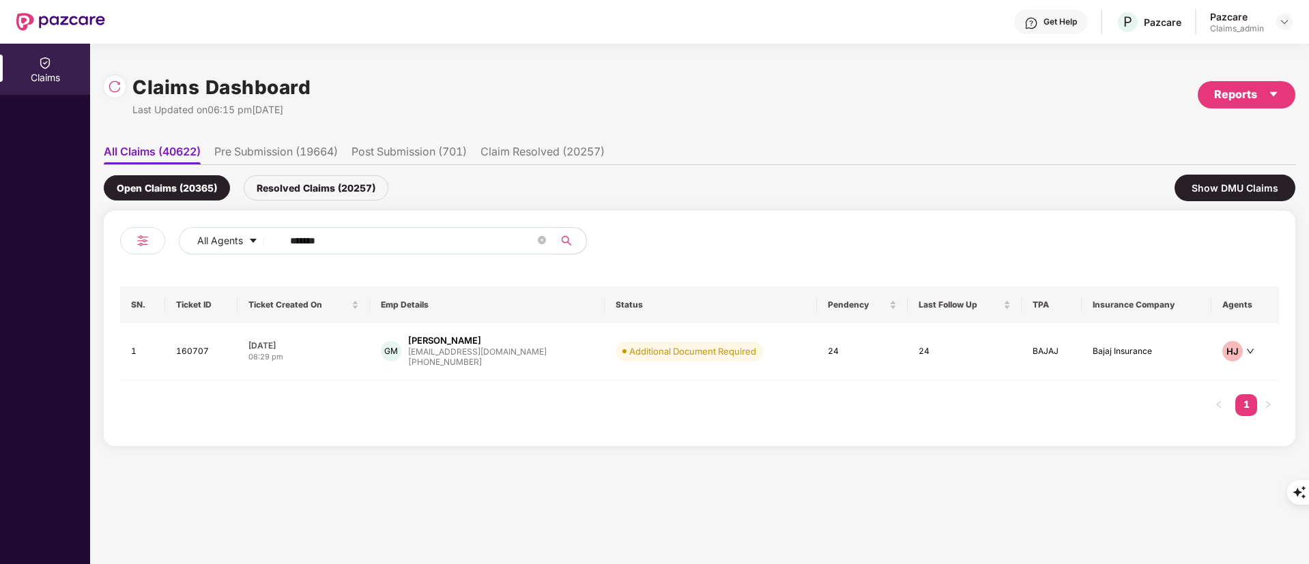
drag, startPoint x: 381, startPoint y: 235, endPoint x: 0, endPoint y: 235, distance: 380.7
click at [0, 235] on div "Claims Claims Dashboard Last Updated on 06:15 pm, 18 Aug 2025 Reports All Claim…" at bounding box center [654, 304] width 1309 height 521
paste input "text"
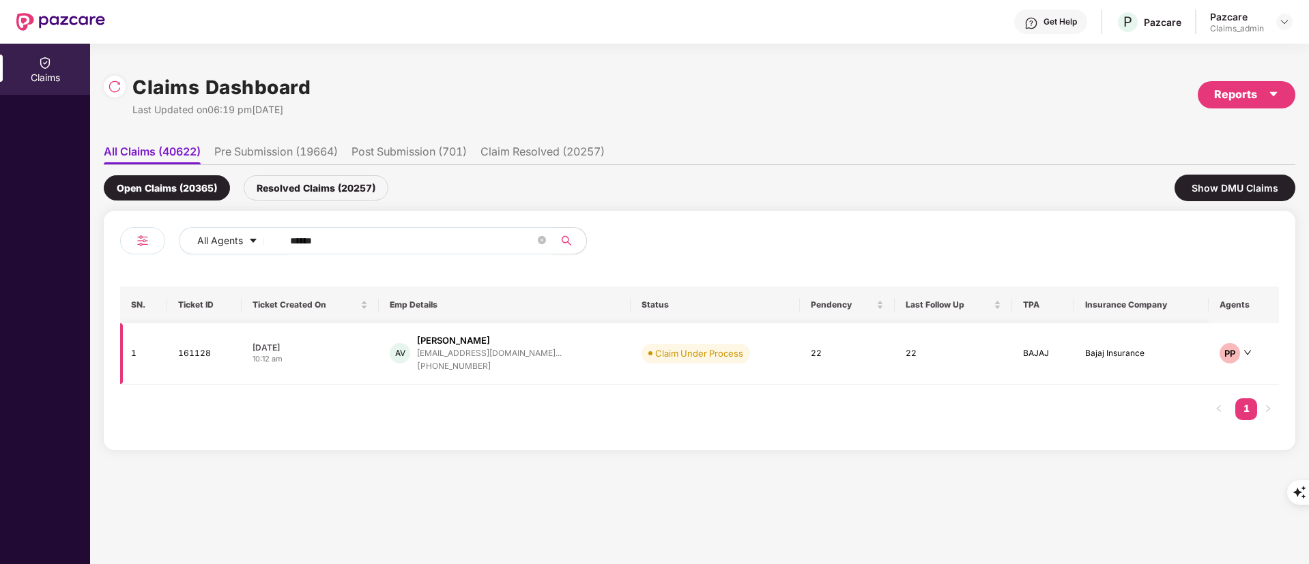
type input "******"
click at [475, 342] on div "Aman Verma" at bounding box center [453, 340] width 73 height 13
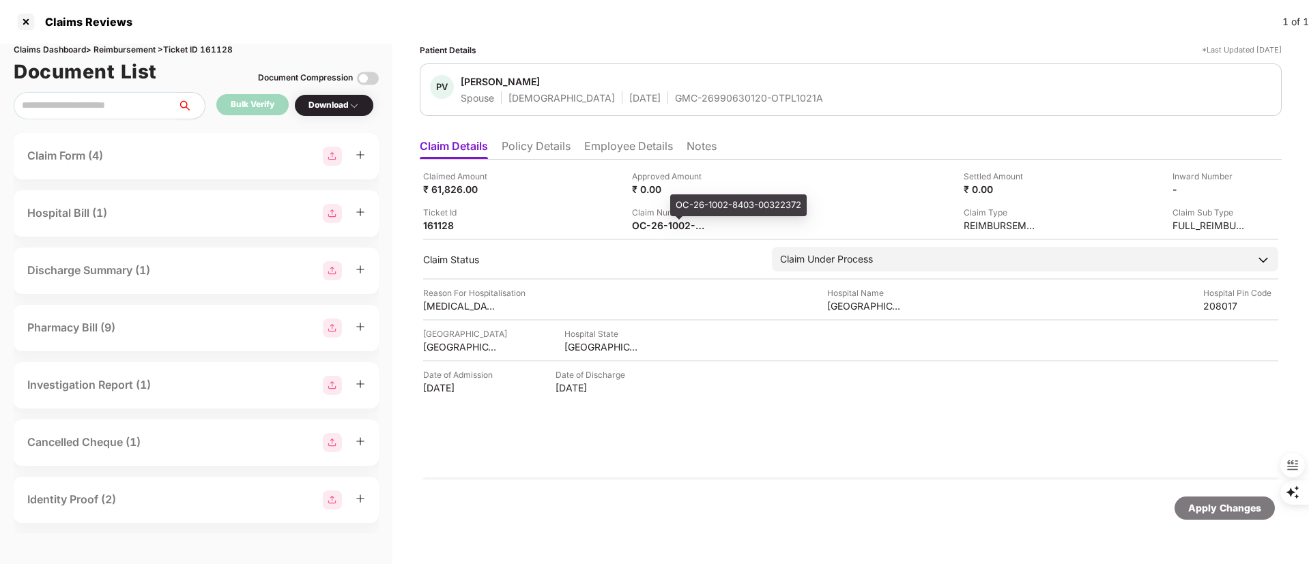
click at [696, 207] on div "OC-26-1002-8403-00322372" at bounding box center [738, 205] width 136 height 22
copy div "OC-26-1002-8403-00322372"
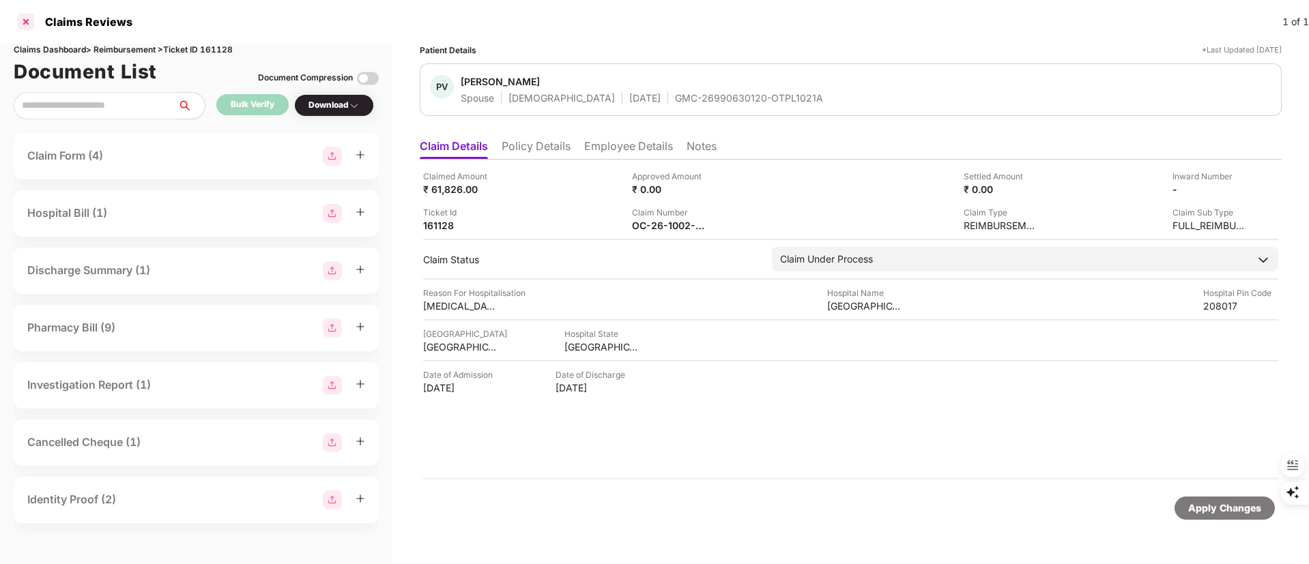
click at [19, 23] on div at bounding box center [26, 22] width 22 height 22
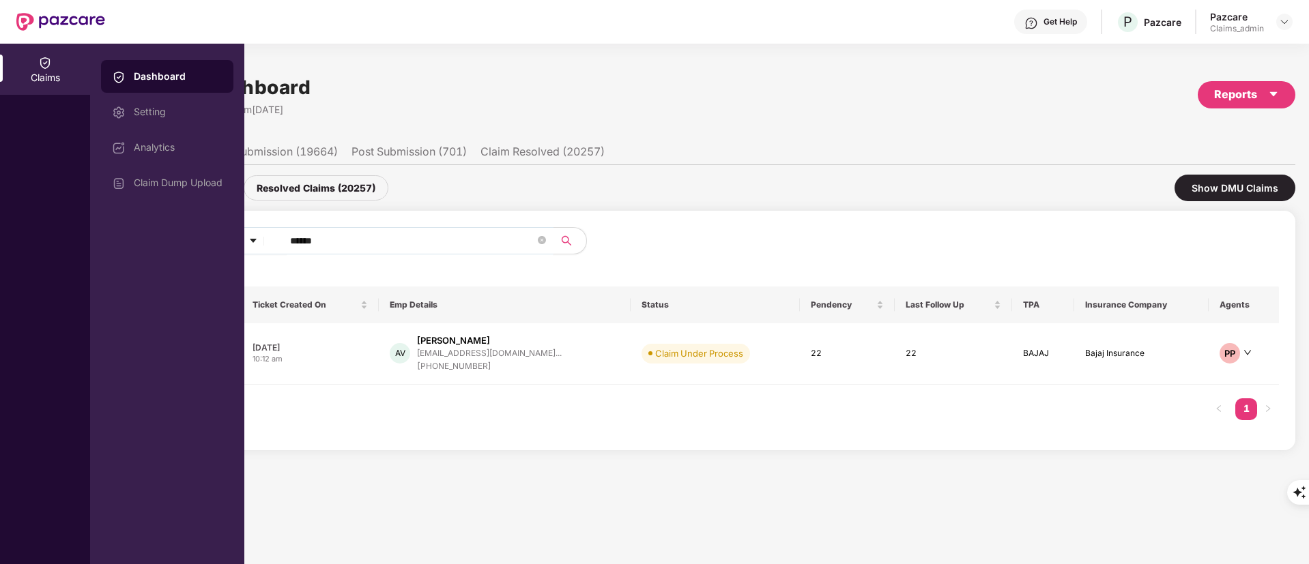
drag, startPoint x: 345, startPoint y: 244, endPoint x: 190, endPoint y: 243, distance: 154.2
click at [190, 243] on div "Claims Dashboard Setting Analytics Claim Dump Upload Claims Dashboard Last Upda…" at bounding box center [654, 304] width 1309 height 521
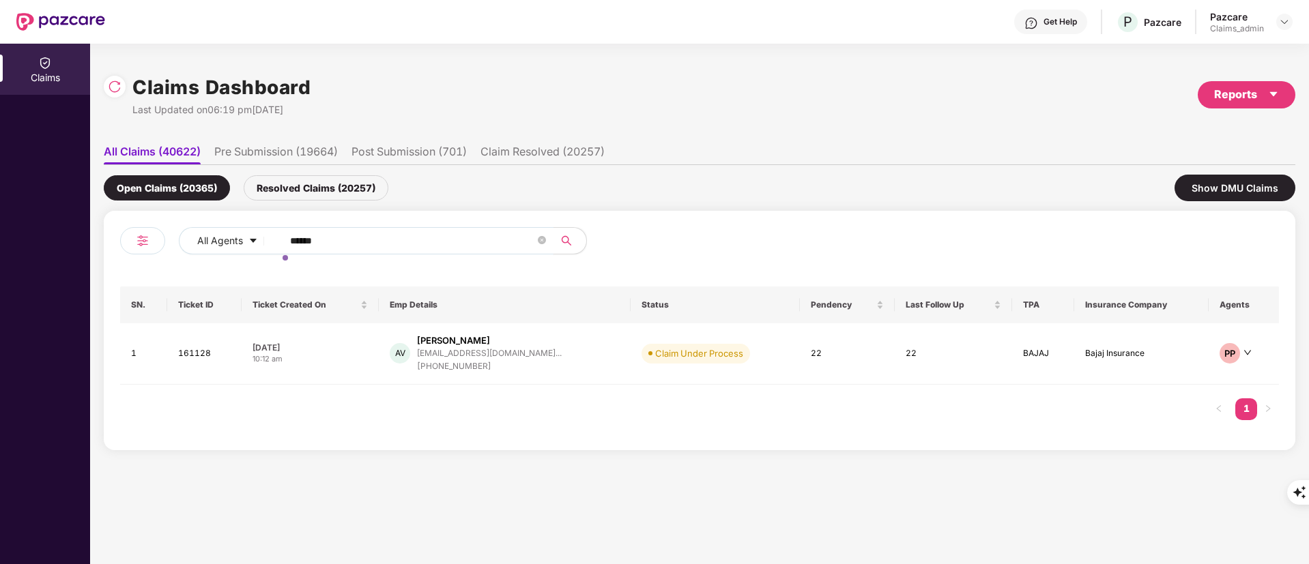
paste input "text"
type input "******"
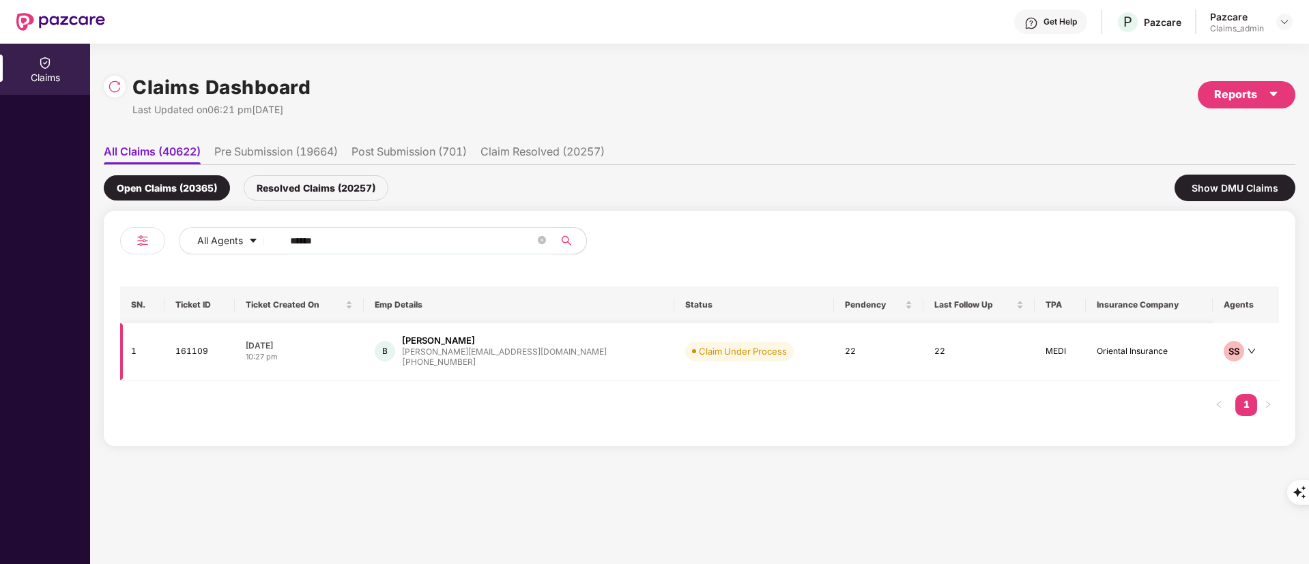
click at [499, 351] on div "basavaraj@greytip.com" at bounding box center [504, 351] width 205 height 9
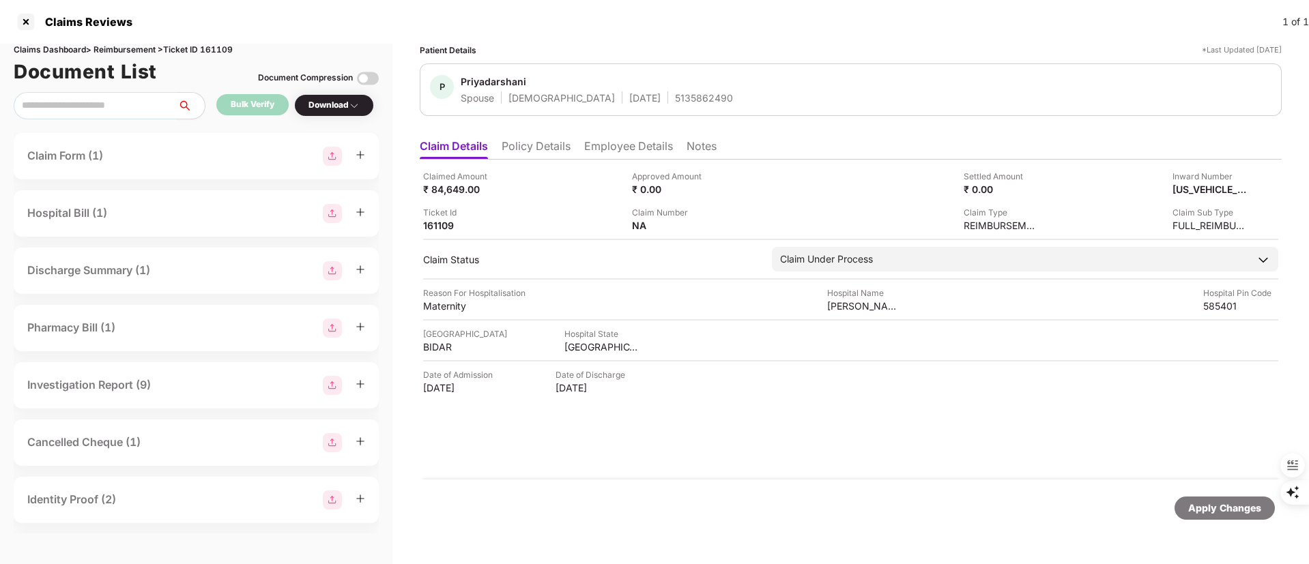
click at [598, 152] on li "Employee Details" at bounding box center [628, 149] width 89 height 20
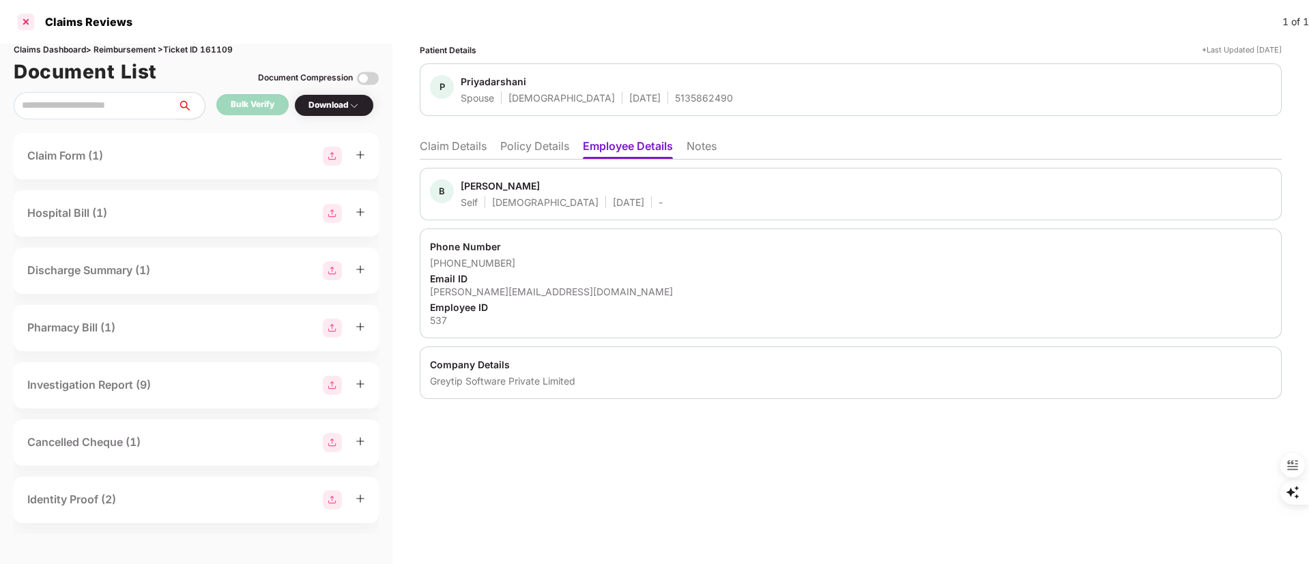
click at [29, 25] on div at bounding box center [26, 22] width 22 height 22
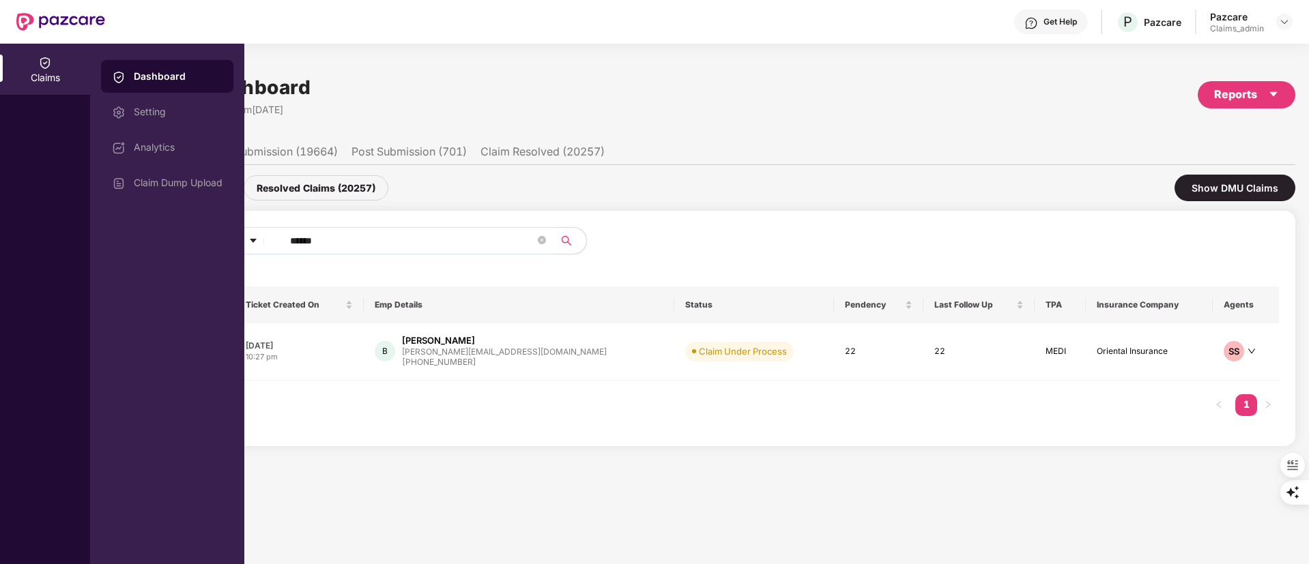
drag, startPoint x: 384, startPoint y: 244, endPoint x: 173, endPoint y: 244, distance: 210.8
click at [173, 244] on div "Claims Dashboard Setting Analytics Claim Dump Upload Claims Dashboard Last Upda…" at bounding box center [654, 304] width 1309 height 521
paste input "*"
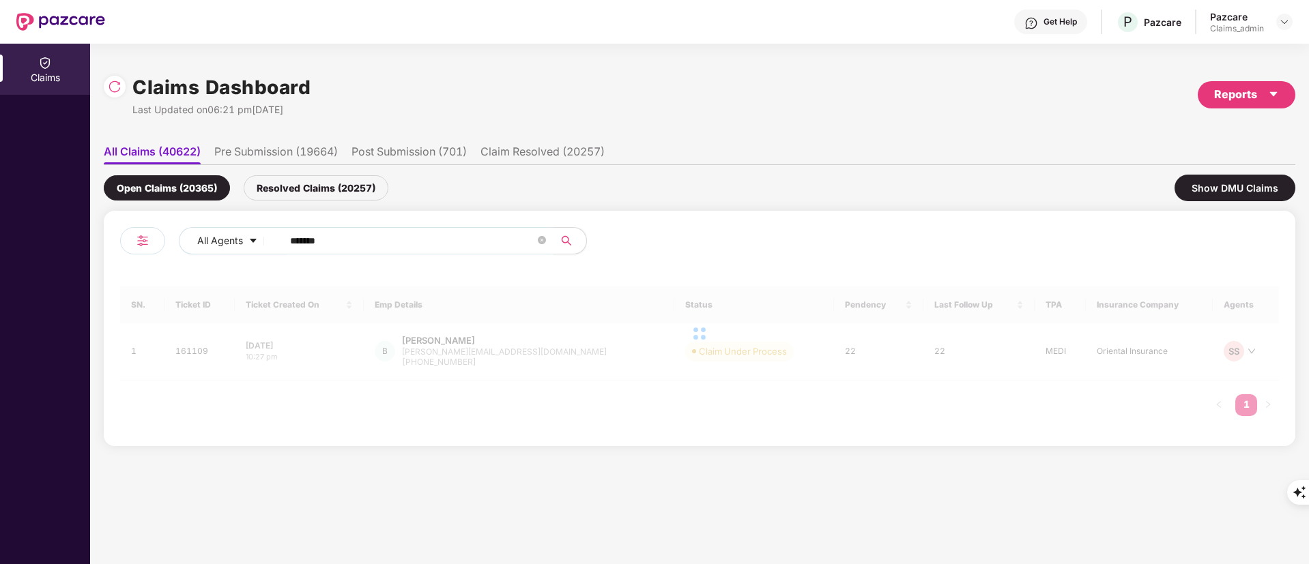
click at [299, 240] on input "*******" at bounding box center [412, 241] width 245 height 20
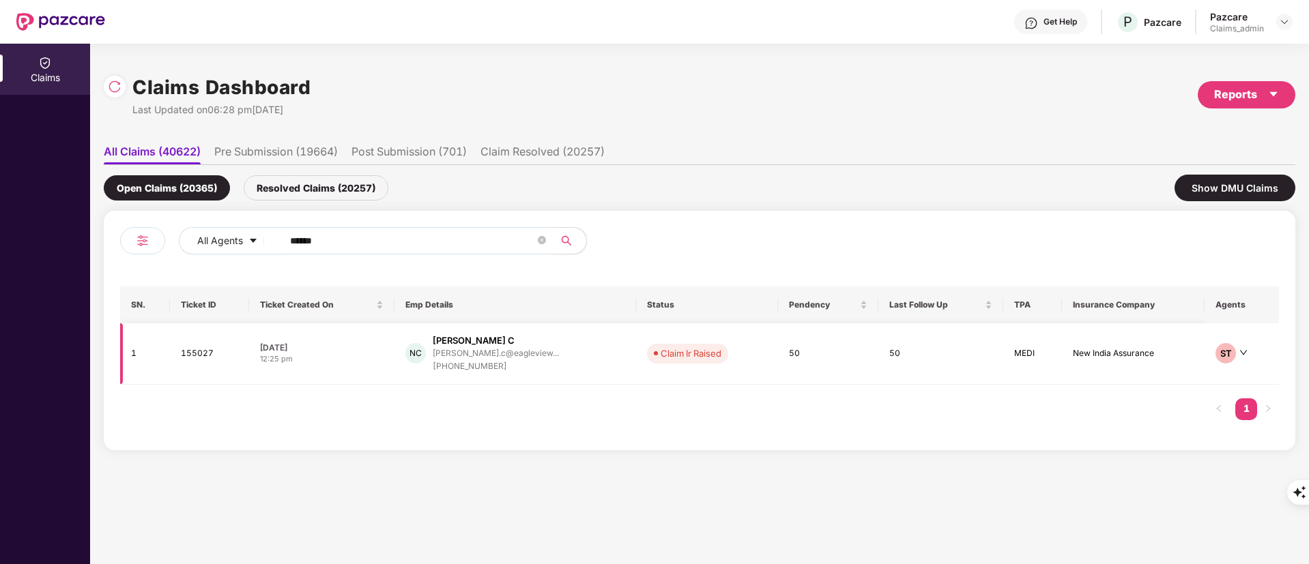
type input "******"
click at [482, 361] on div "+919900676755" at bounding box center [496, 366] width 126 height 13
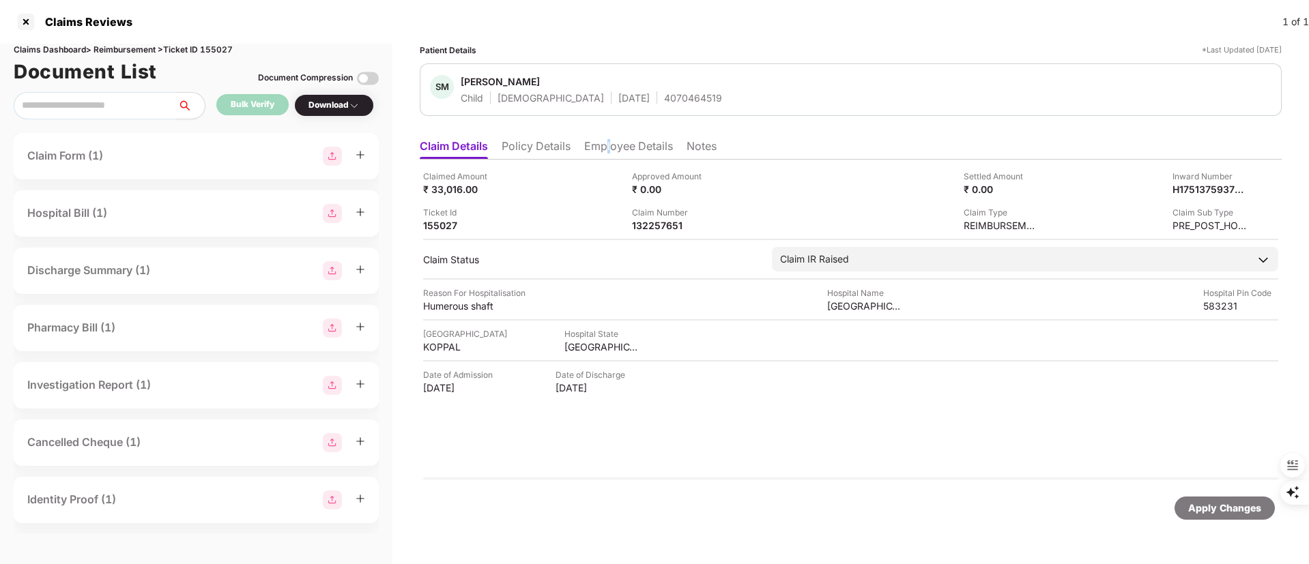
click at [614, 141] on li "Employee Details" at bounding box center [628, 149] width 89 height 20
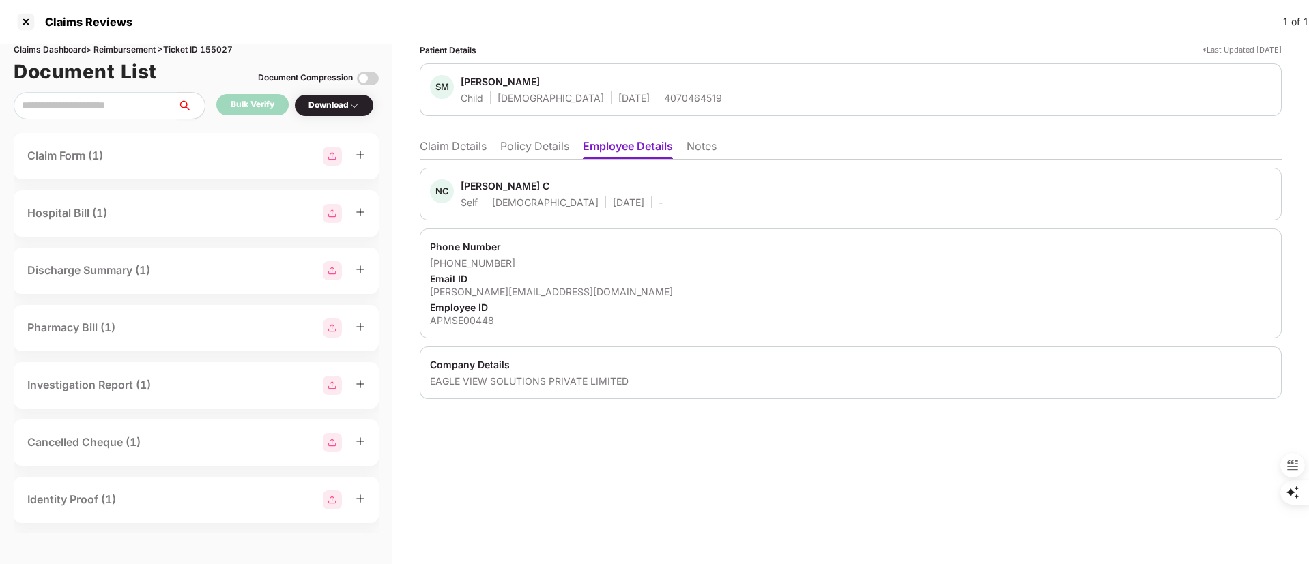
click at [495, 189] on div "Navyashree C" at bounding box center [505, 185] width 89 height 13
copy div "Navyashree"
click at [27, 25] on div at bounding box center [26, 22] width 22 height 22
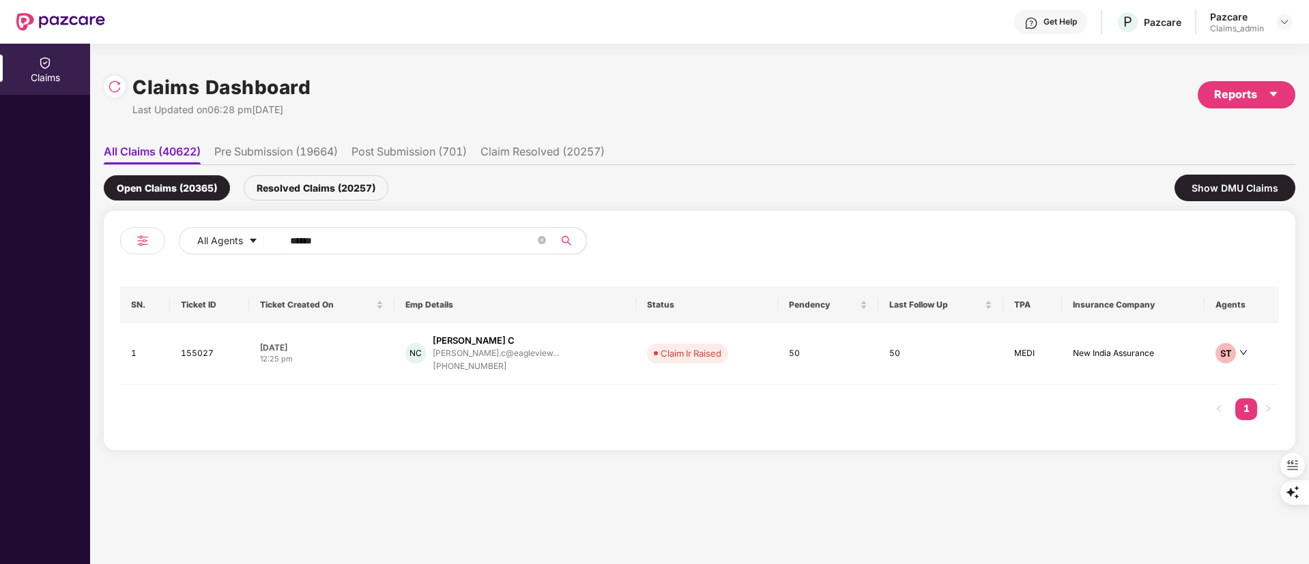
drag, startPoint x: 337, startPoint y: 245, endPoint x: 151, endPoint y: 245, distance: 186.2
click at [151, 245] on div "All Agents ******" at bounding box center [409, 246] width 579 height 38
paste input "text"
type input "******"
click at [481, 347] on div "amal.kt@marmeto.com" at bounding box center [494, 351] width 138 height 9
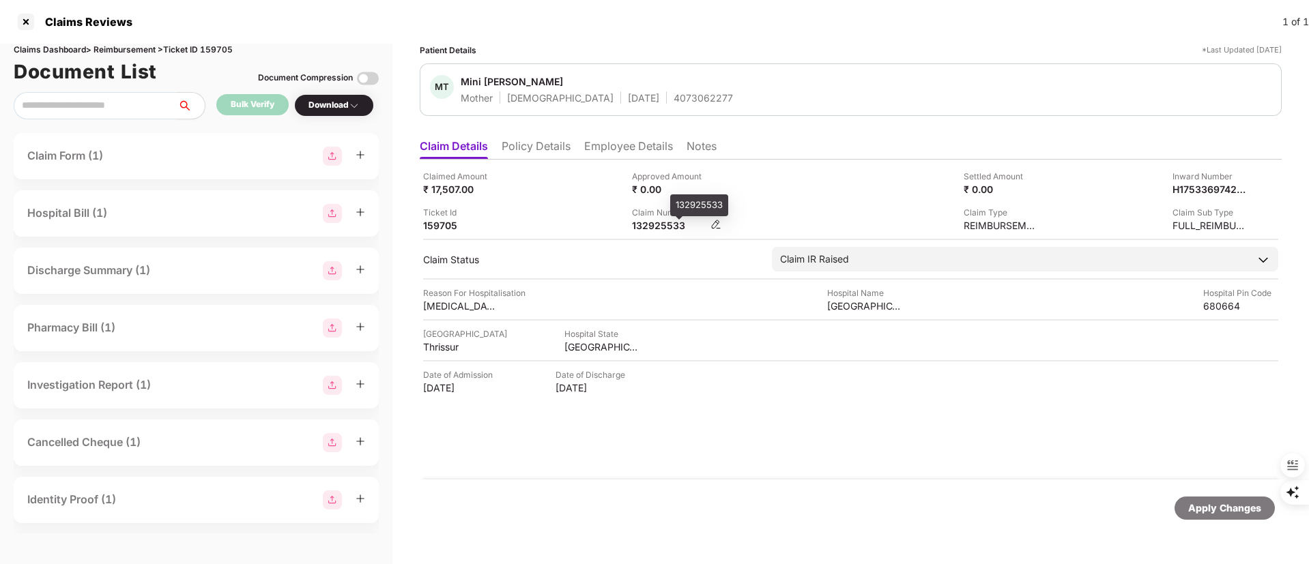
click at [669, 222] on div "132925533" at bounding box center [669, 225] width 75 height 13
copy div "132925533"
click at [22, 21] on div at bounding box center [26, 22] width 22 height 22
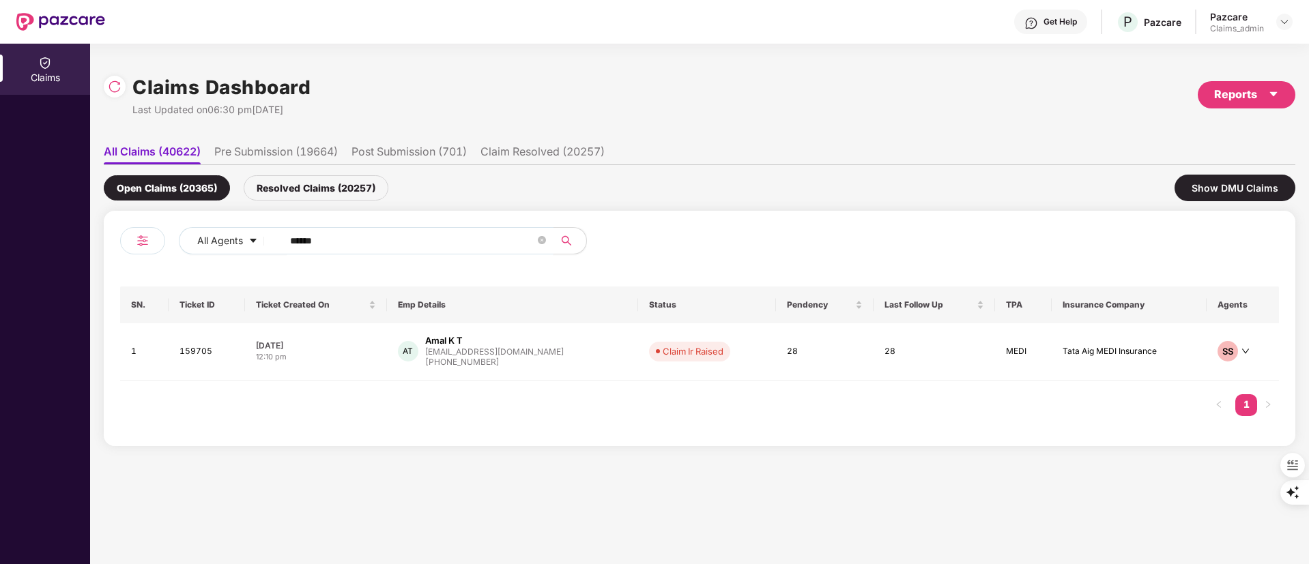
drag, startPoint x: 369, startPoint y: 233, endPoint x: 162, endPoint y: 233, distance: 206.7
click at [162, 233] on div "All Agents ******" at bounding box center [409, 246] width 579 height 38
paste input "text"
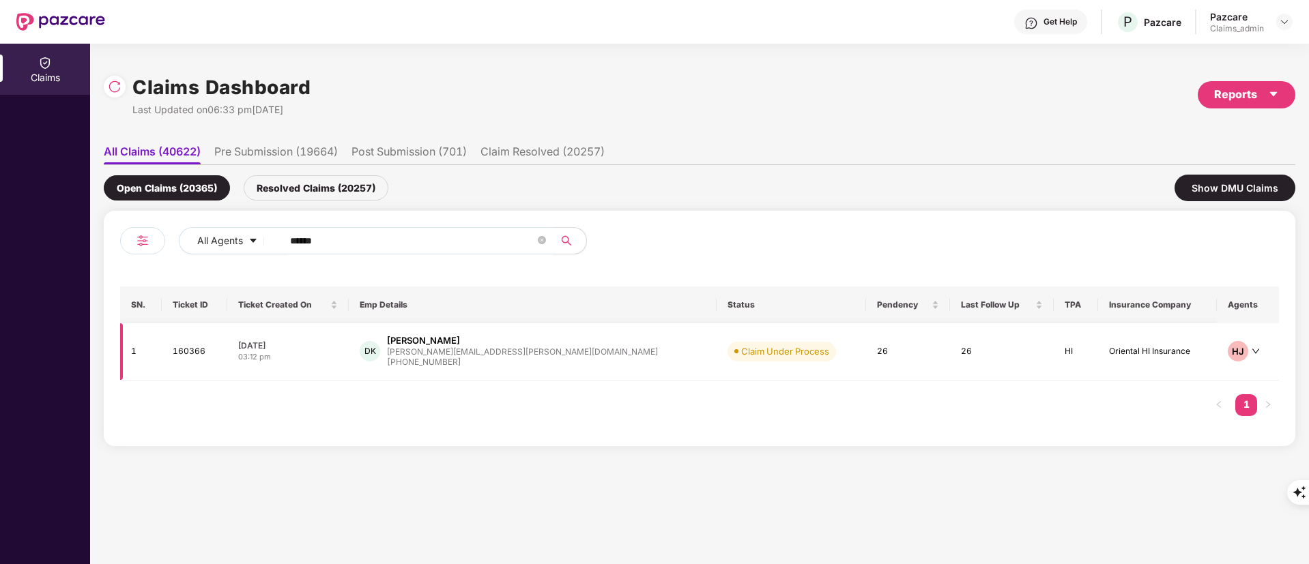
type input "******"
click at [501, 341] on div "Devesh Kumar" at bounding box center [522, 340] width 271 height 13
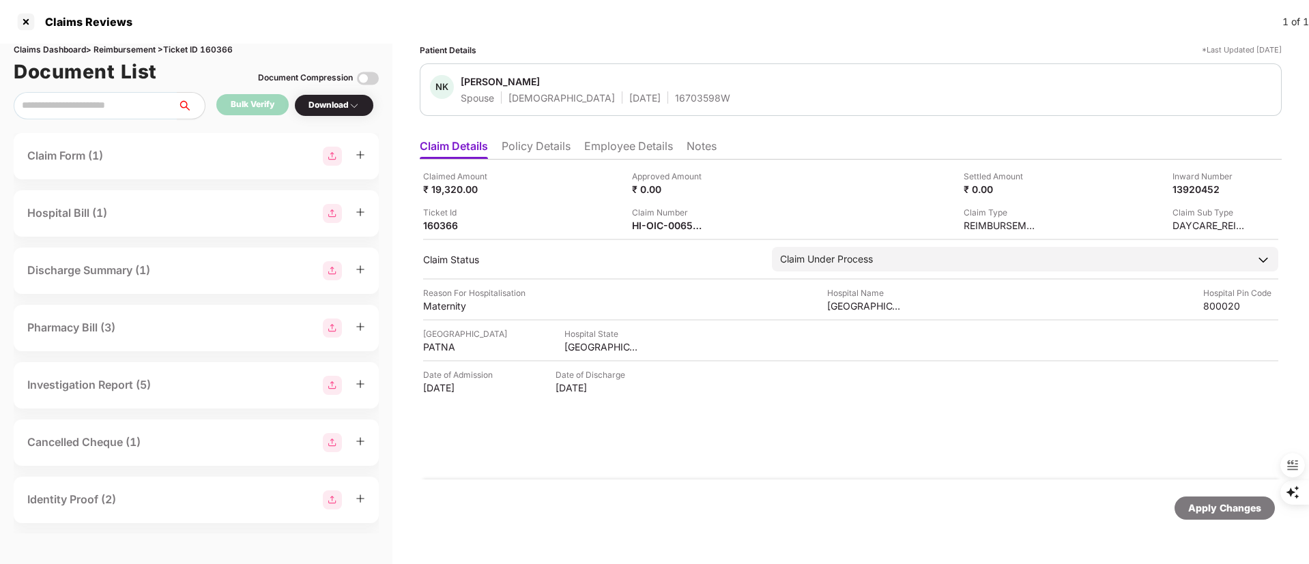
click at [603, 138] on ul "Claim Details Policy Details Employee Details Notes" at bounding box center [851, 145] width 862 height 27
click at [603, 143] on li "Employee Details" at bounding box center [628, 149] width 89 height 20
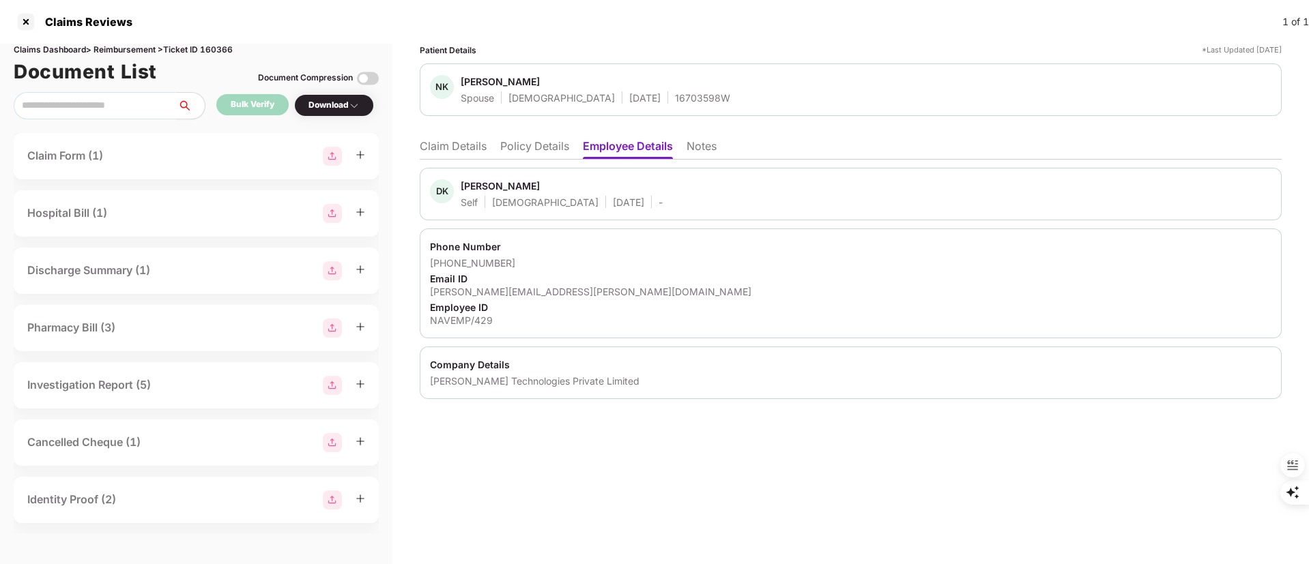
click at [461, 143] on li "Claim Details" at bounding box center [453, 149] width 67 height 20
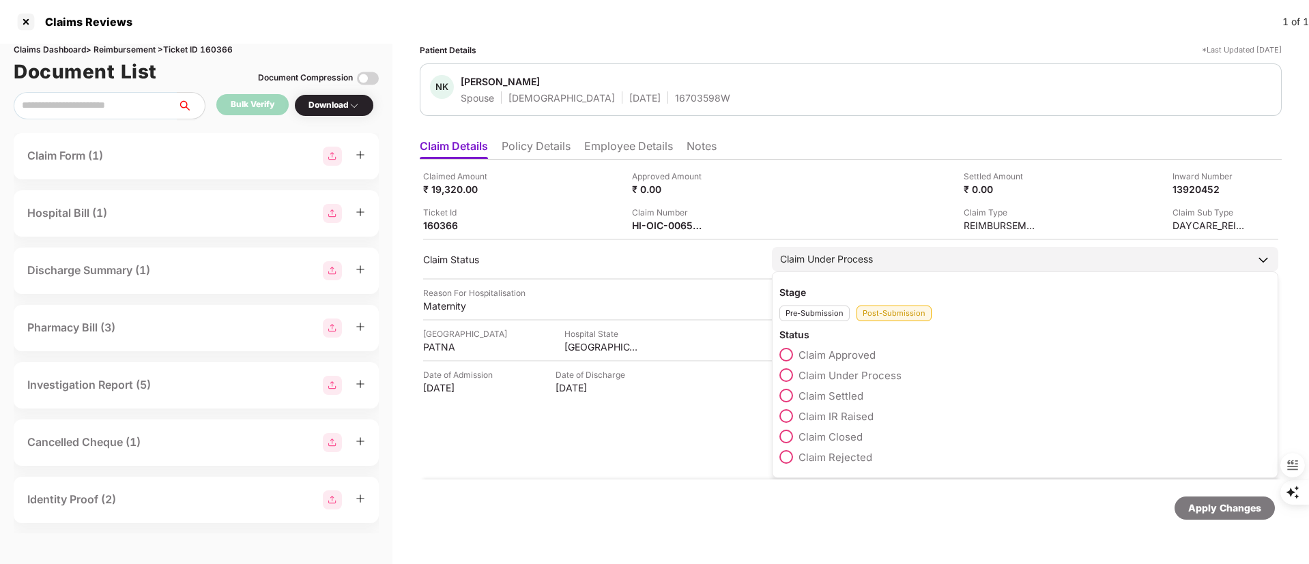
click at [818, 419] on span "Claim IR Raised" at bounding box center [835, 416] width 75 height 13
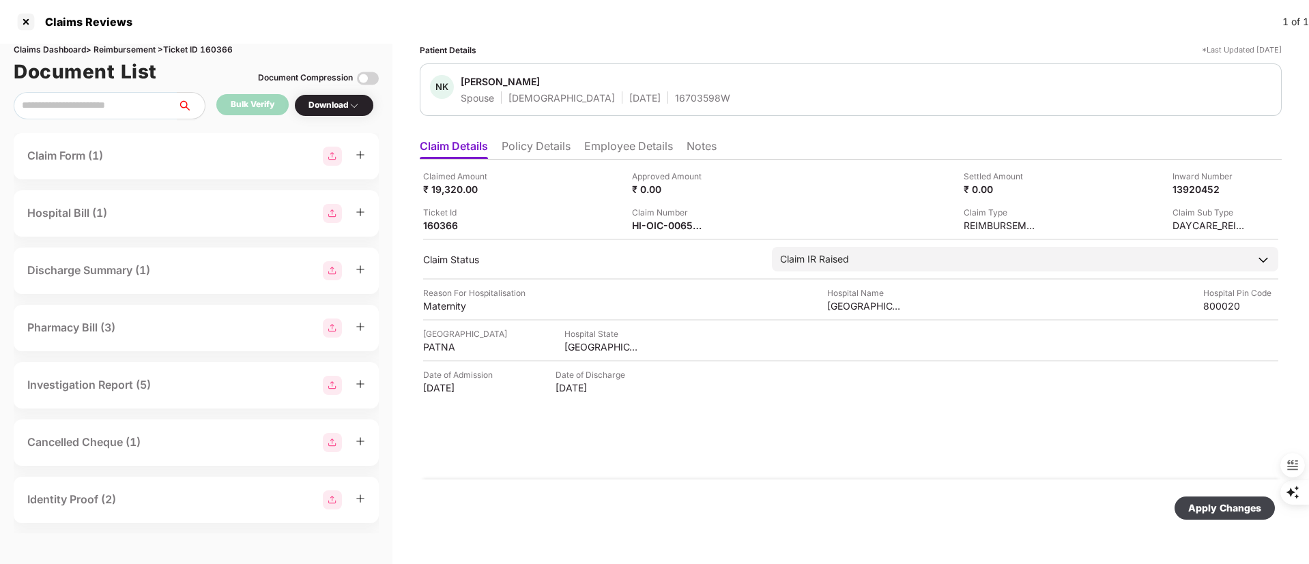
click at [1223, 512] on div "Apply Changes" at bounding box center [1224, 508] width 73 height 15
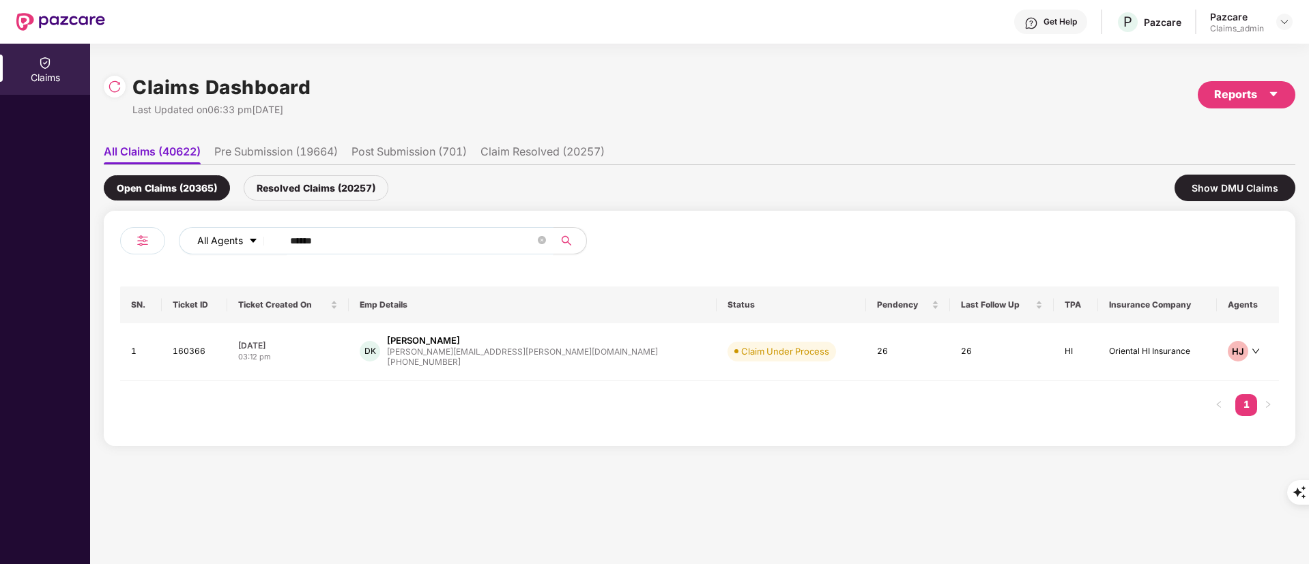
drag, startPoint x: 352, startPoint y: 245, endPoint x: 186, endPoint y: 245, distance: 166.5
click at [186, 245] on div "All Agents ******" at bounding box center [526, 240] width 695 height 27
paste input "text"
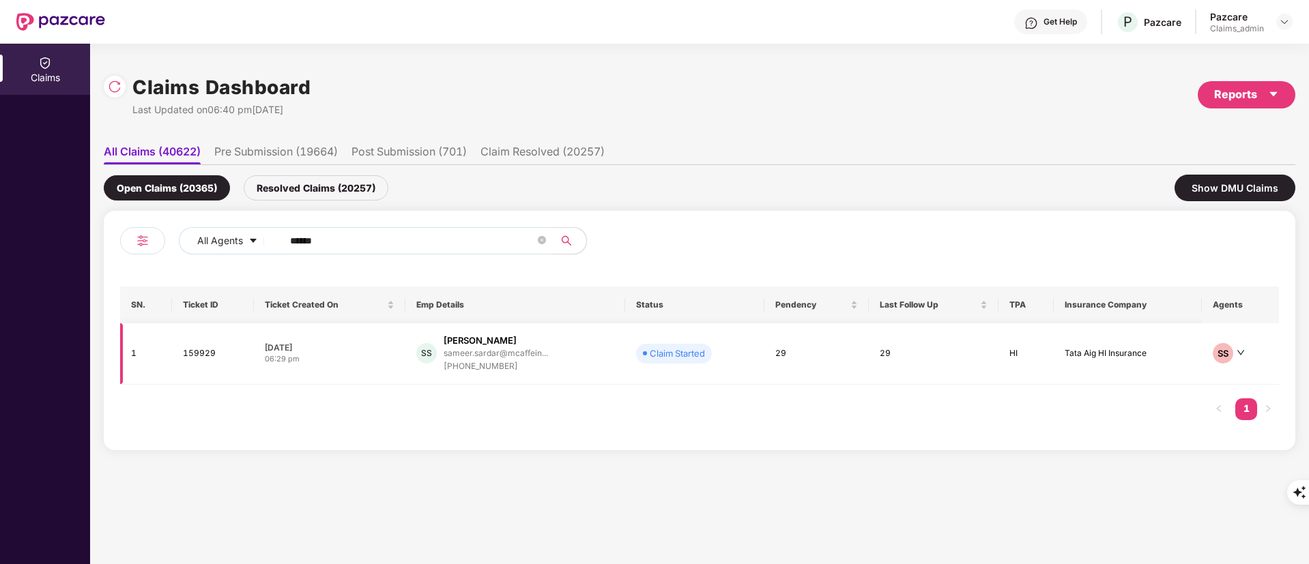
type input "******"
click at [487, 360] on div "[PHONE_NUMBER]" at bounding box center [495, 366] width 104 height 13
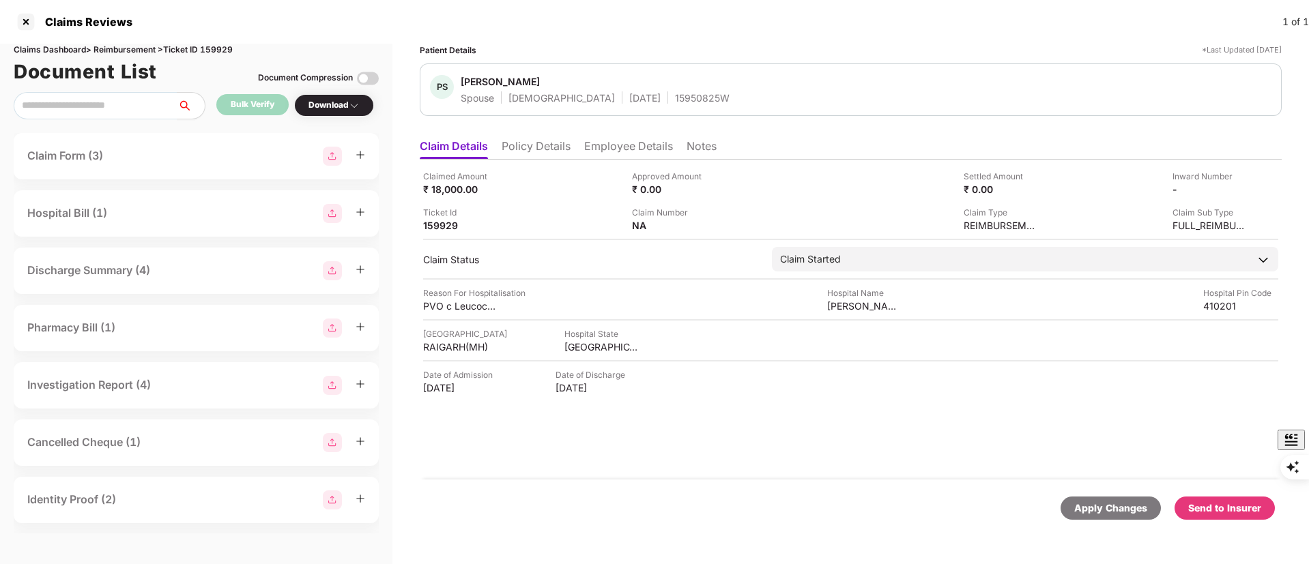
click at [522, 144] on li "Policy Details" at bounding box center [535, 149] width 69 height 20
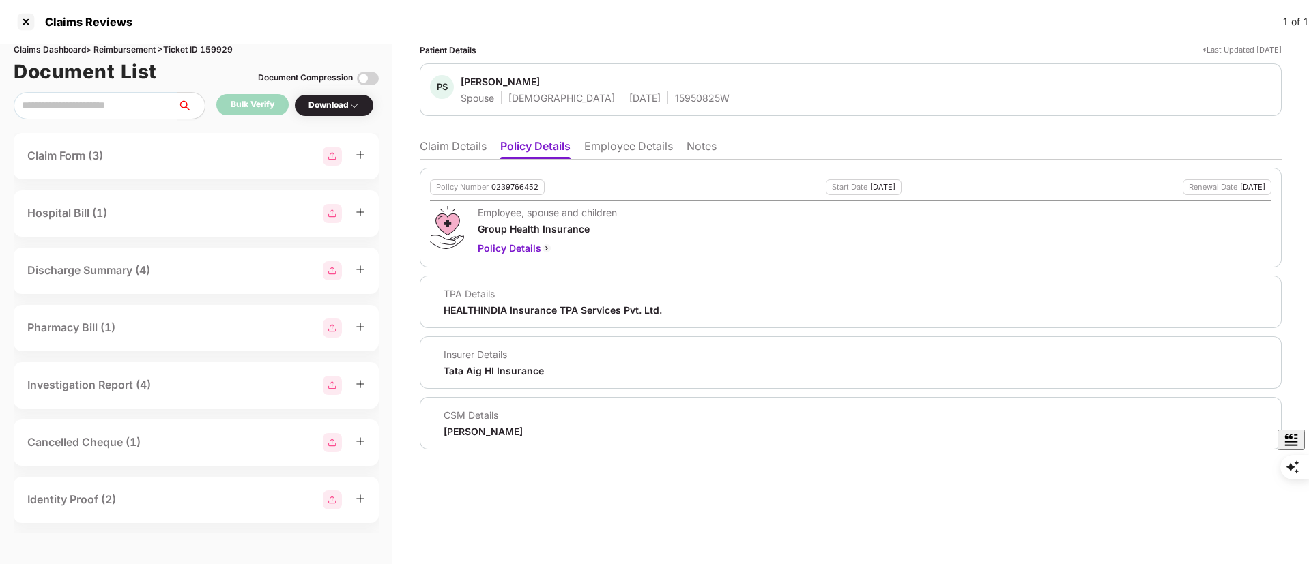
click at [599, 143] on li "Employee Details" at bounding box center [628, 149] width 89 height 20
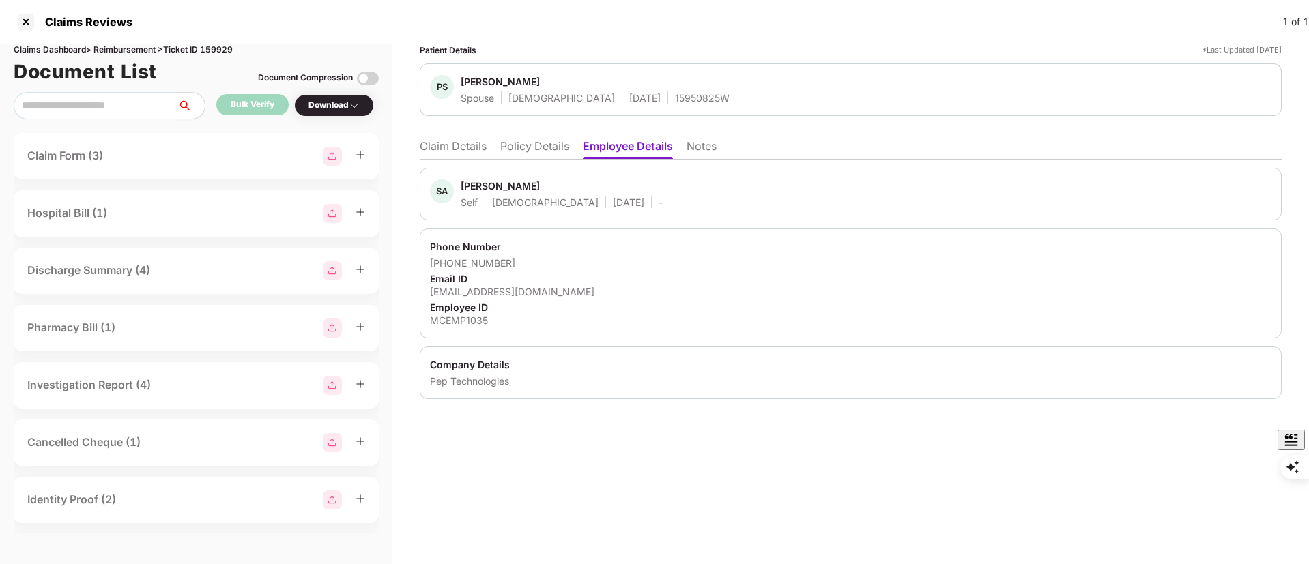
click at [538, 145] on li "Policy Details" at bounding box center [534, 149] width 69 height 20
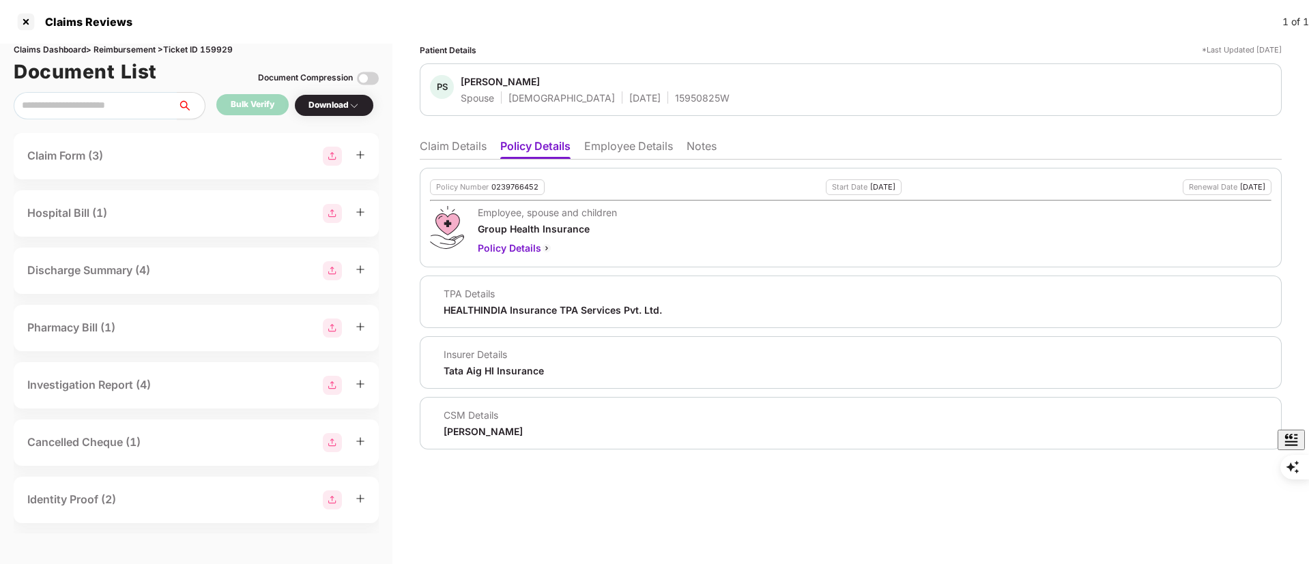
click at [342, 111] on div "Download" at bounding box center [333, 105] width 51 height 13
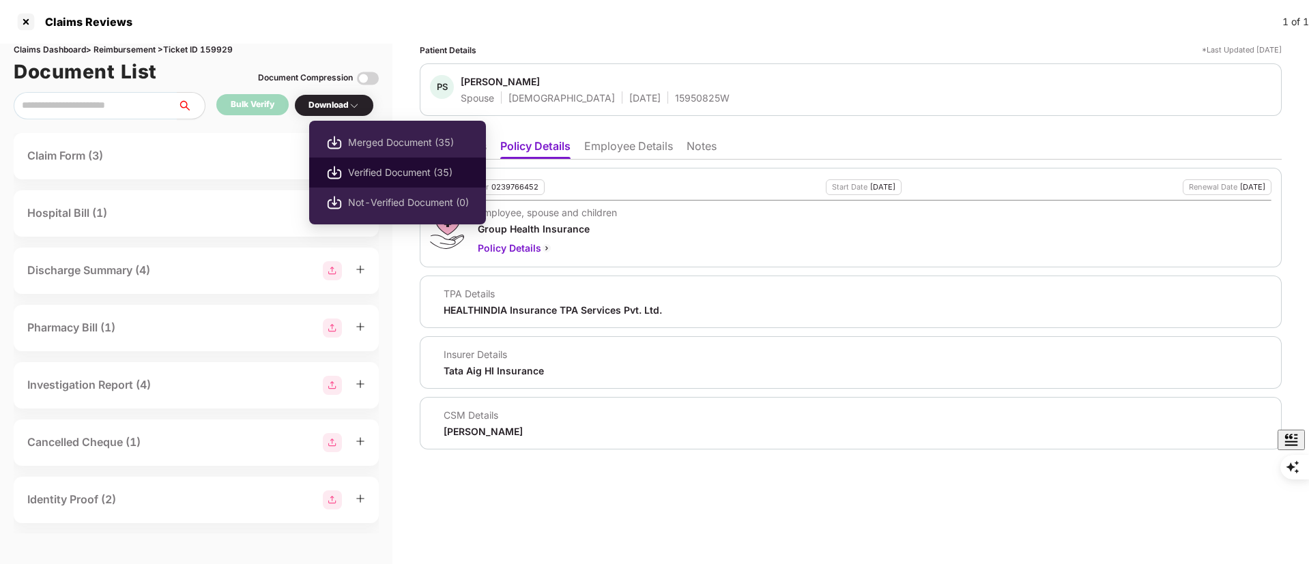
click at [360, 170] on span "Verified Document (35)" at bounding box center [408, 172] width 121 height 15
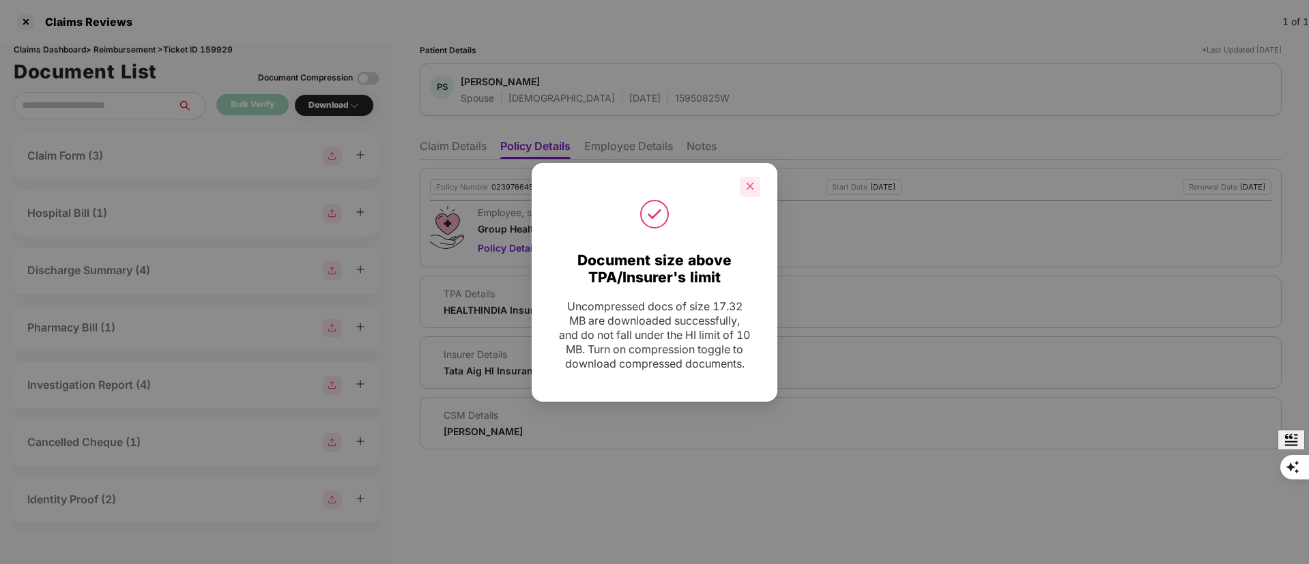
click at [751, 183] on icon "close" at bounding box center [750, 187] width 8 height 8
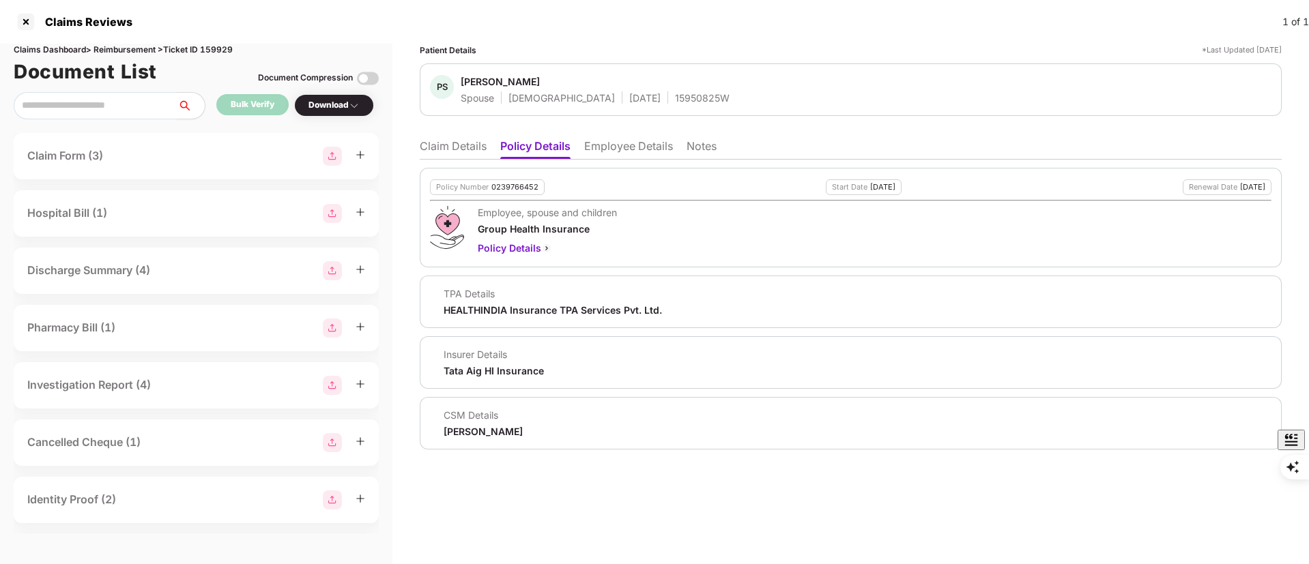
click at [447, 144] on li "Claim Details" at bounding box center [453, 149] width 67 height 20
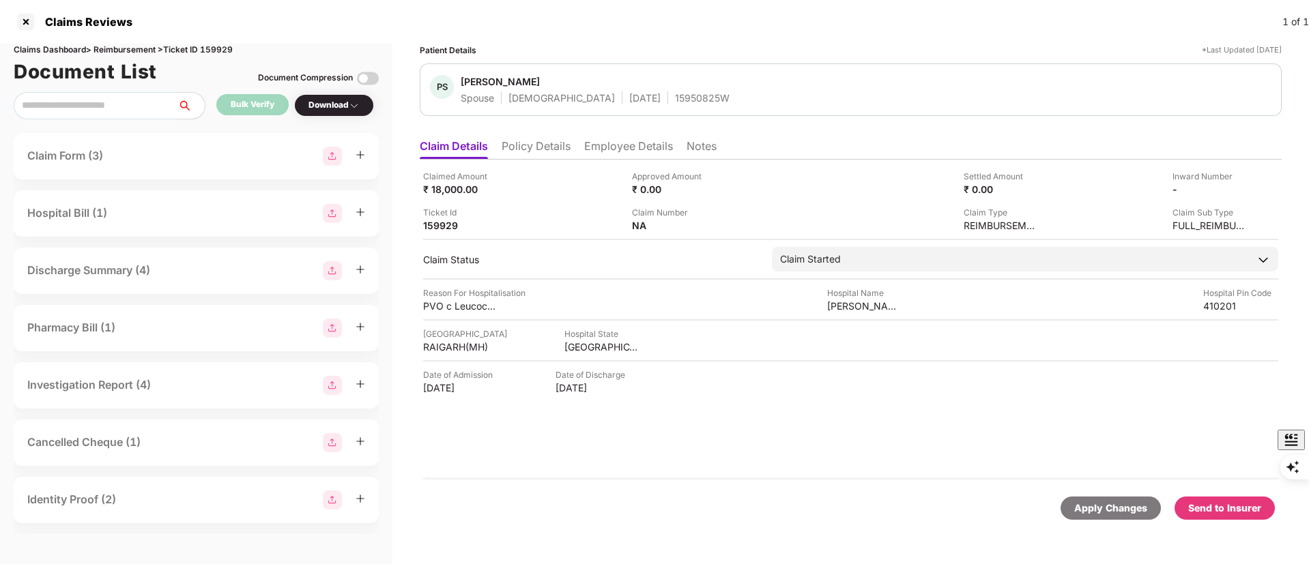
click at [1244, 508] on div "Send to Insurer" at bounding box center [1224, 508] width 73 height 15
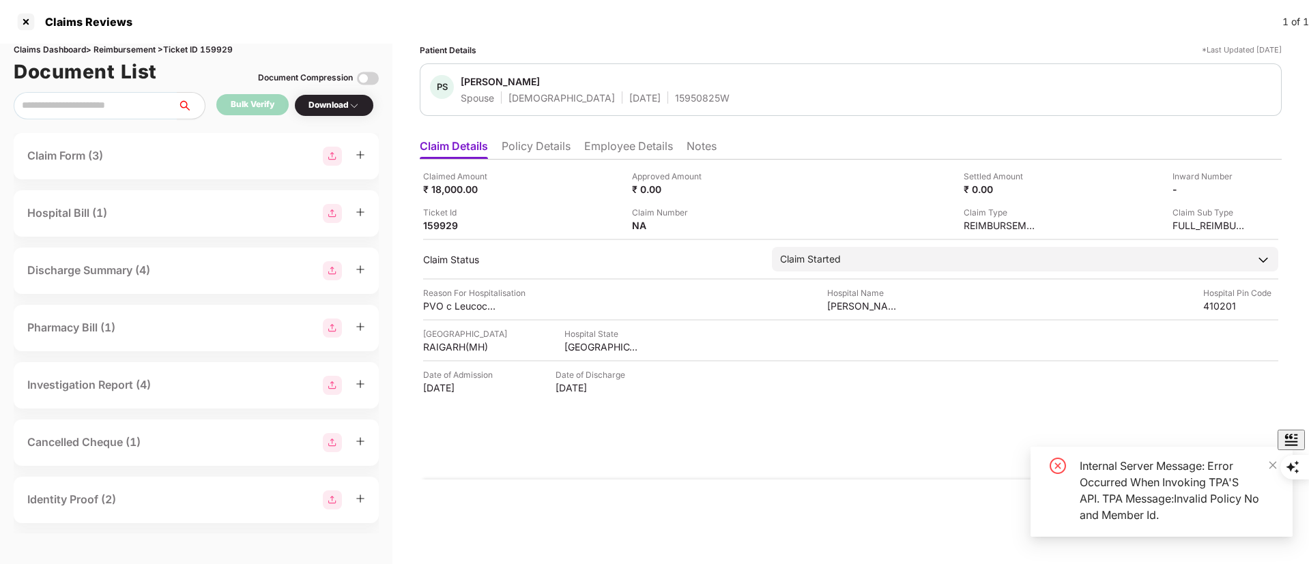
click at [534, 149] on li "Policy Details" at bounding box center [535, 149] width 69 height 20
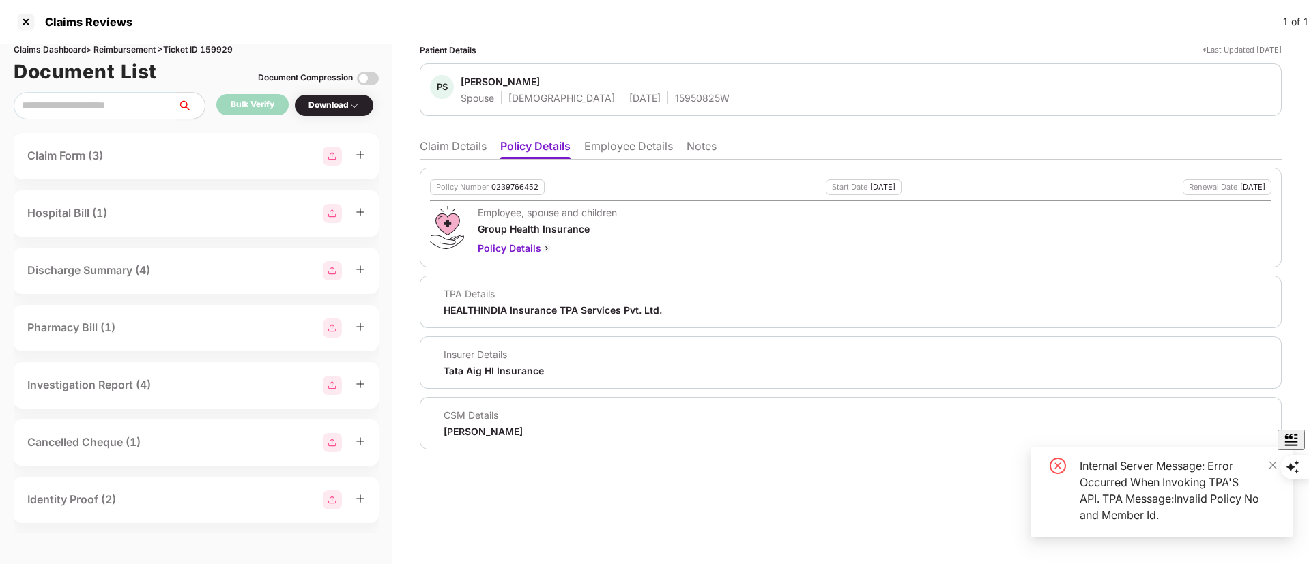
click at [618, 151] on li "Employee Details" at bounding box center [628, 149] width 89 height 20
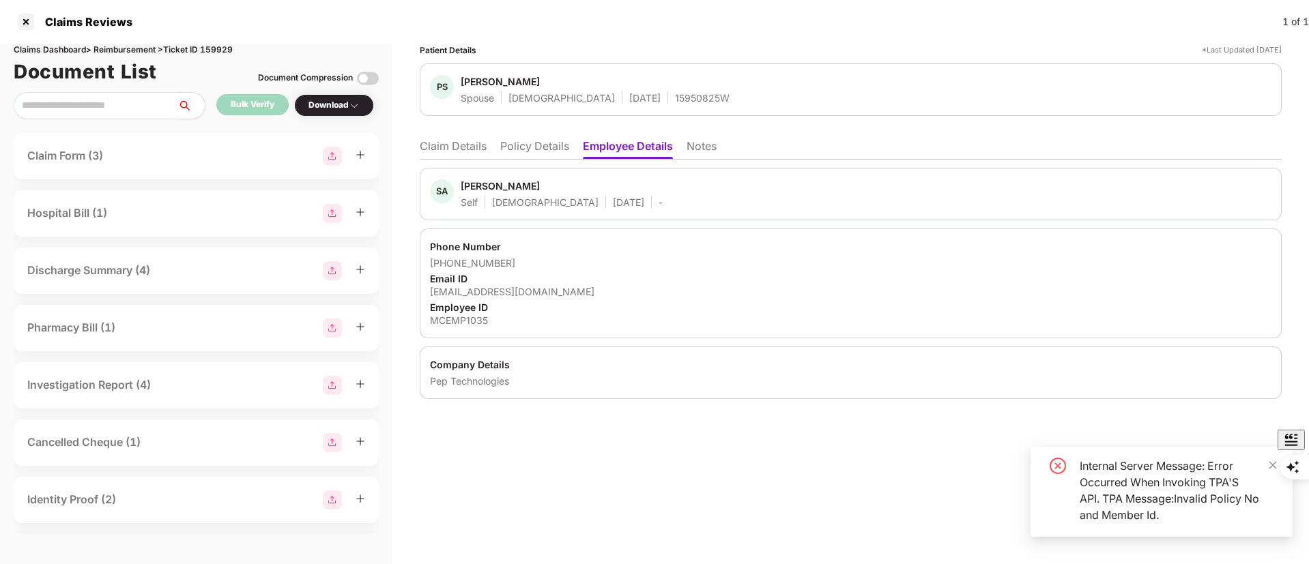
click at [467, 150] on li "Claim Details" at bounding box center [453, 149] width 67 height 20
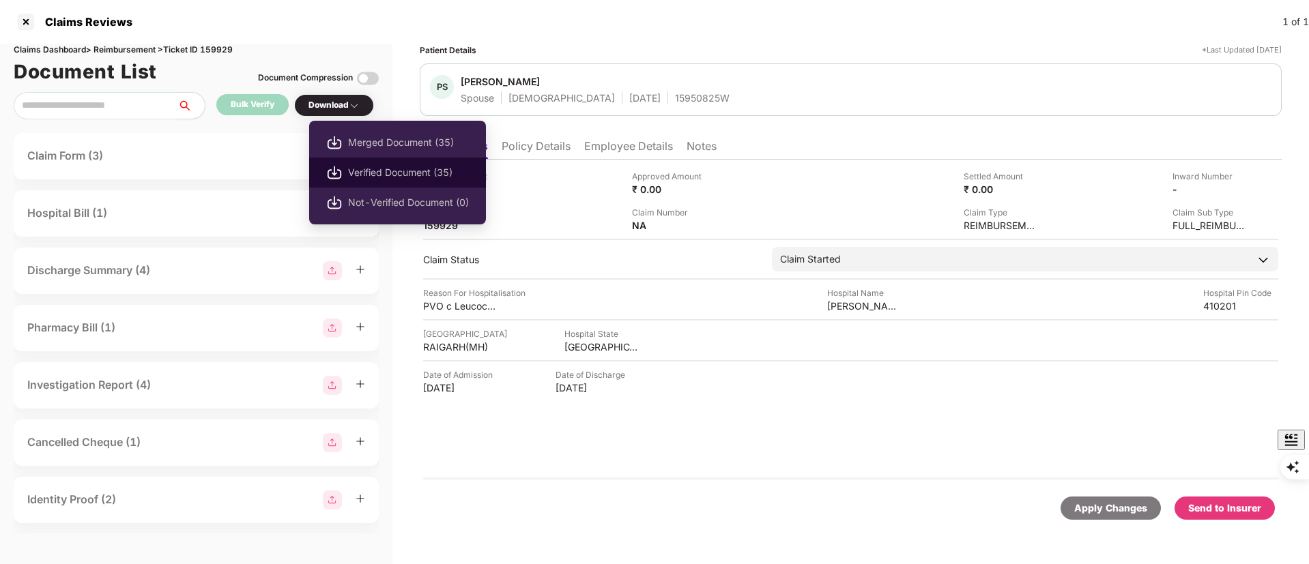
click at [385, 173] on span "Verified Document (35)" at bounding box center [408, 172] width 121 height 15
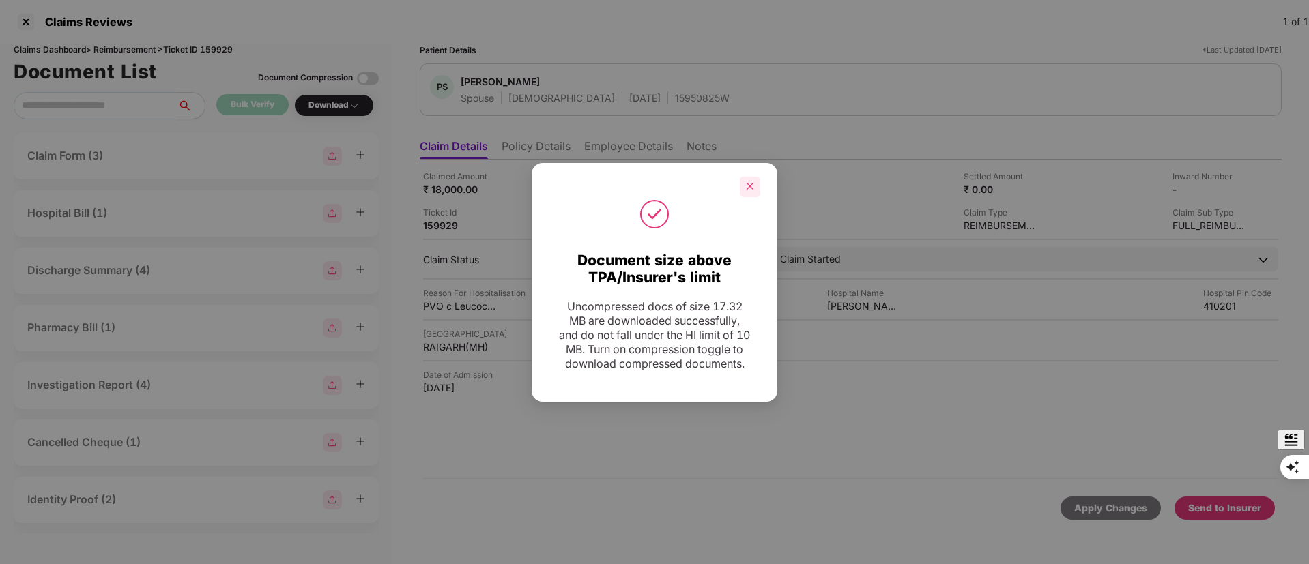
click at [747, 183] on icon "close" at bounding box center [750, 187] width 8 height 8
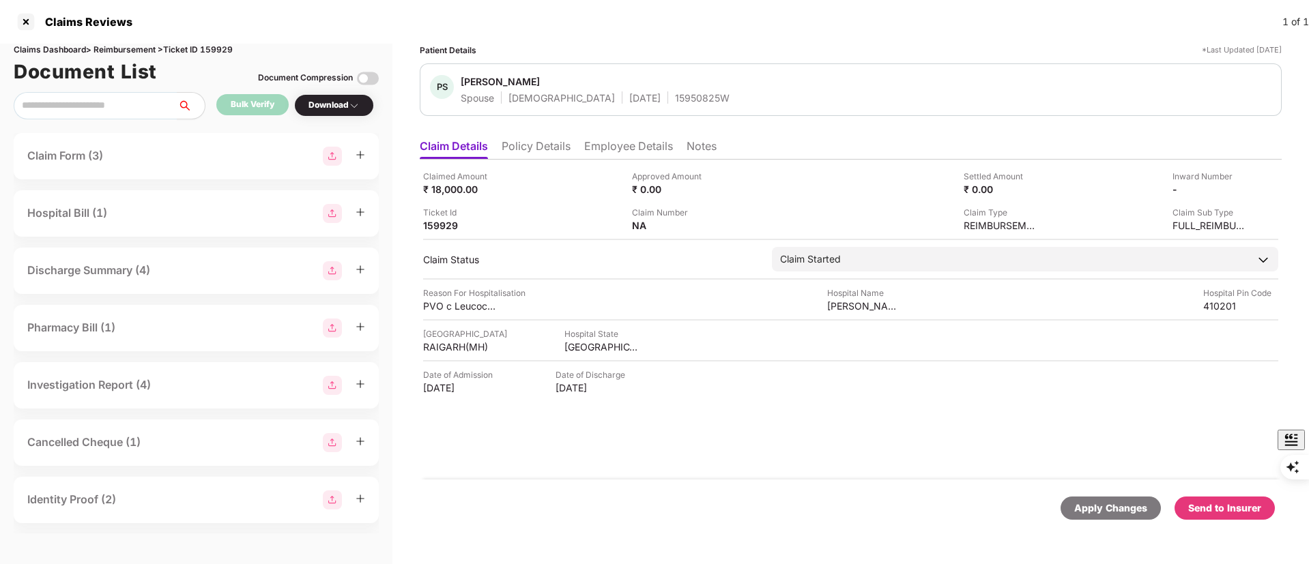
click at [1204, 516] on div "Send to Insurer" at bounding box center [1224, 508] width 100 height 23
click at [1229, 507] on div "Send to Insurer" at bounding box center [1224, 508] width 73 height 15
click at [1217, 506] on div "Send to Insurer" at bounding box center [1224, 508] width 73 height 15
click at [31, 26] on div at bounding box center [26, 22] width 22 height 22
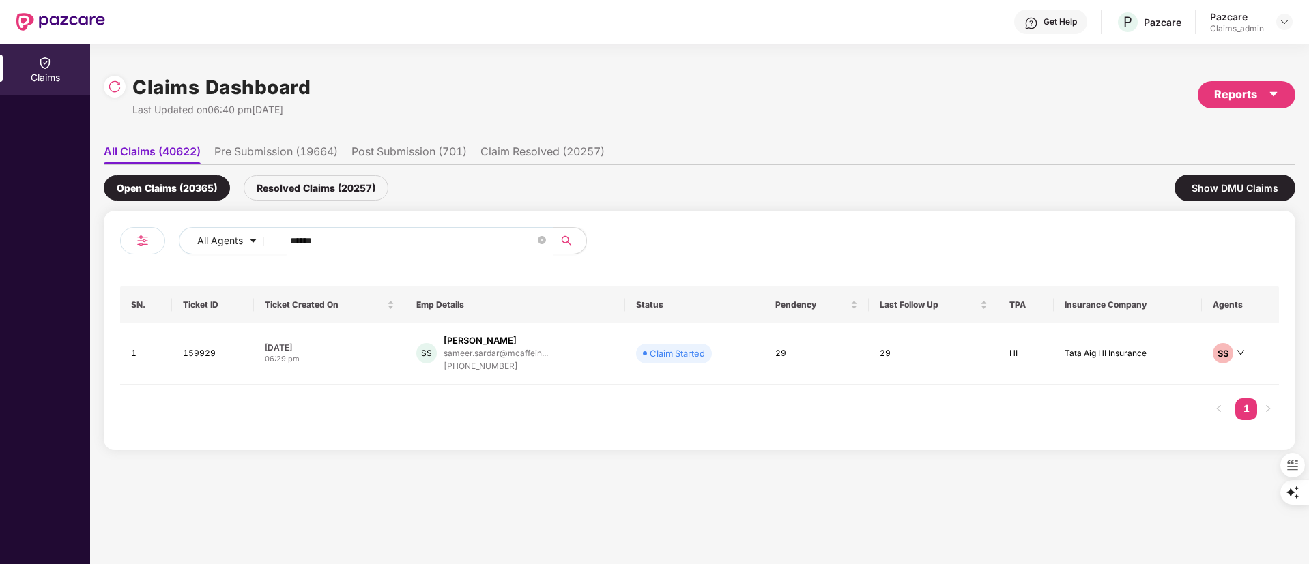
drag, startPoint x: 396, startPoint y: 238, endPoint x: 370, endPoint y: 252, distance: 29.3
click at [203, 243] on div "All Agents ******" at bounding box center [526, 240] width 695 height 27
paste input "text"
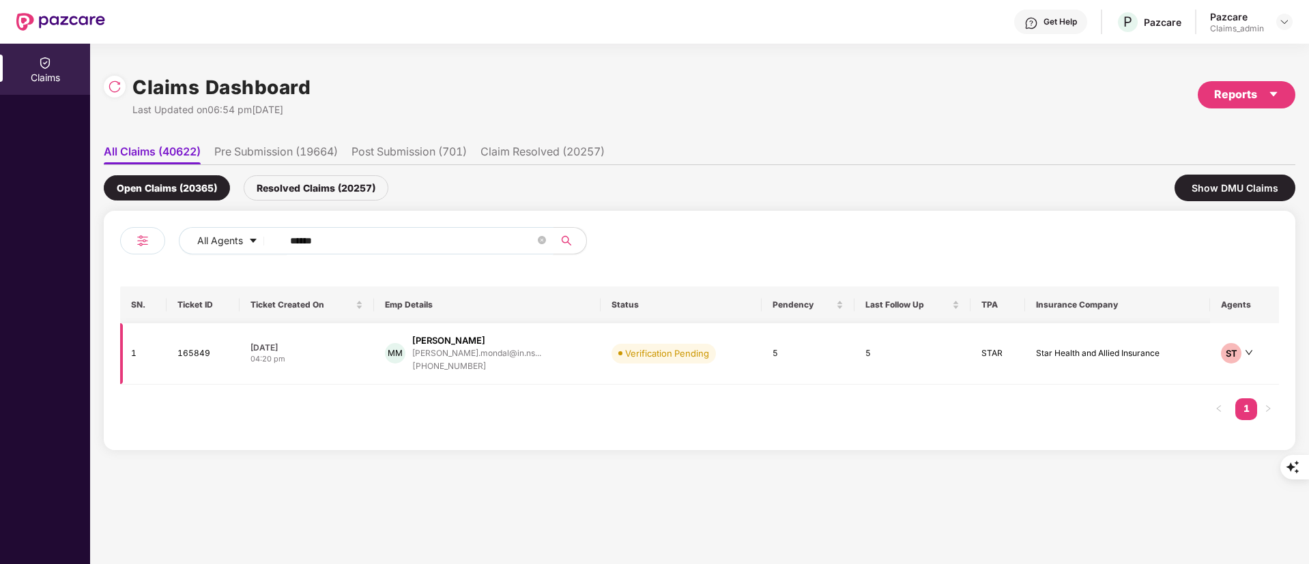
type input "******"
click at [503, 355] on div "[PERSON_NAME].mondal@in.ns..." at bounding box center [476, 353] width 129 height 9
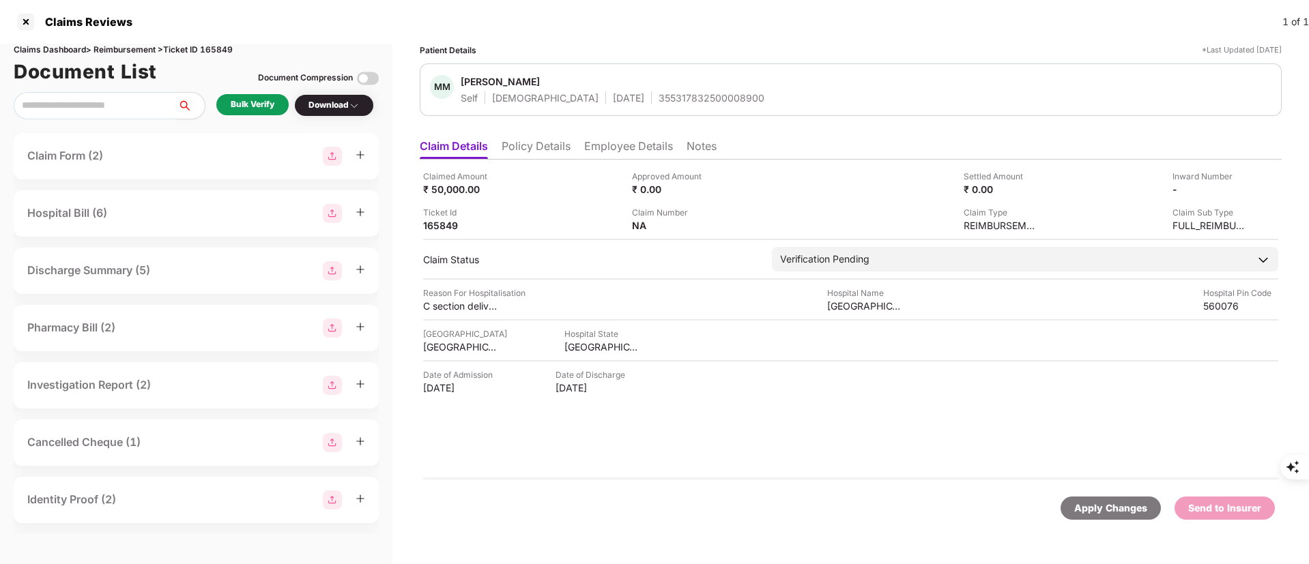
click at [534, 141] on li "Policy Details" at bounding box center [535, 149] width 69 height 20
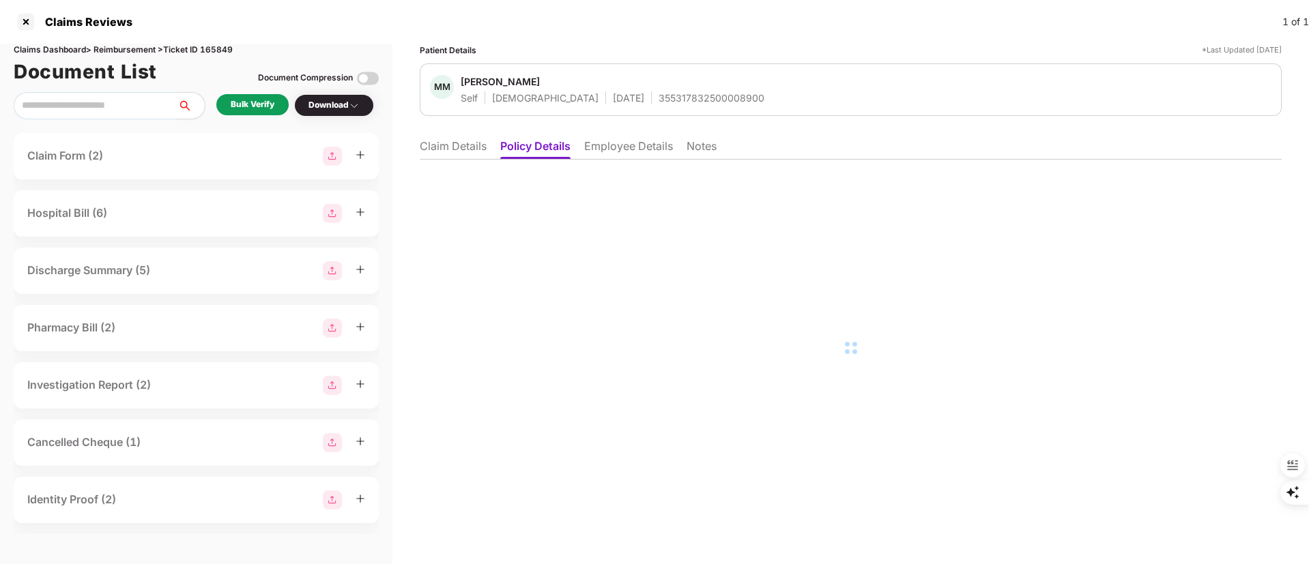
click at [617, 143] on li "Employee Details" at bounding box center [628, 149] width 89 height 20
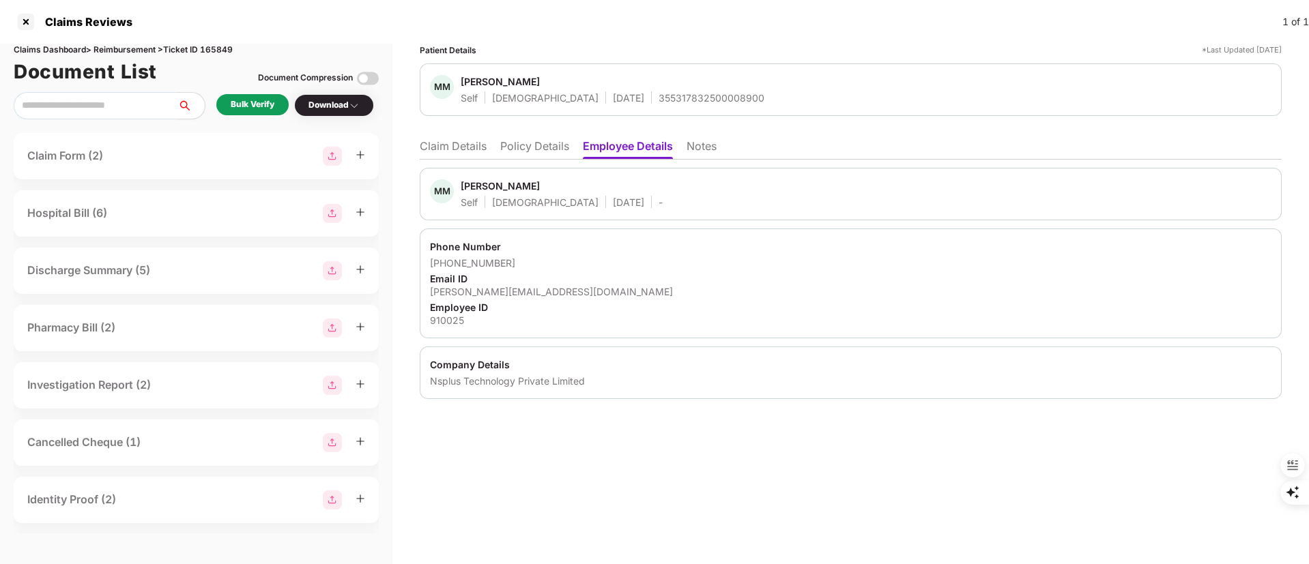
click at [529, 141] on li "Policy Details" at bounding box center [534, 149] width 69 height 20
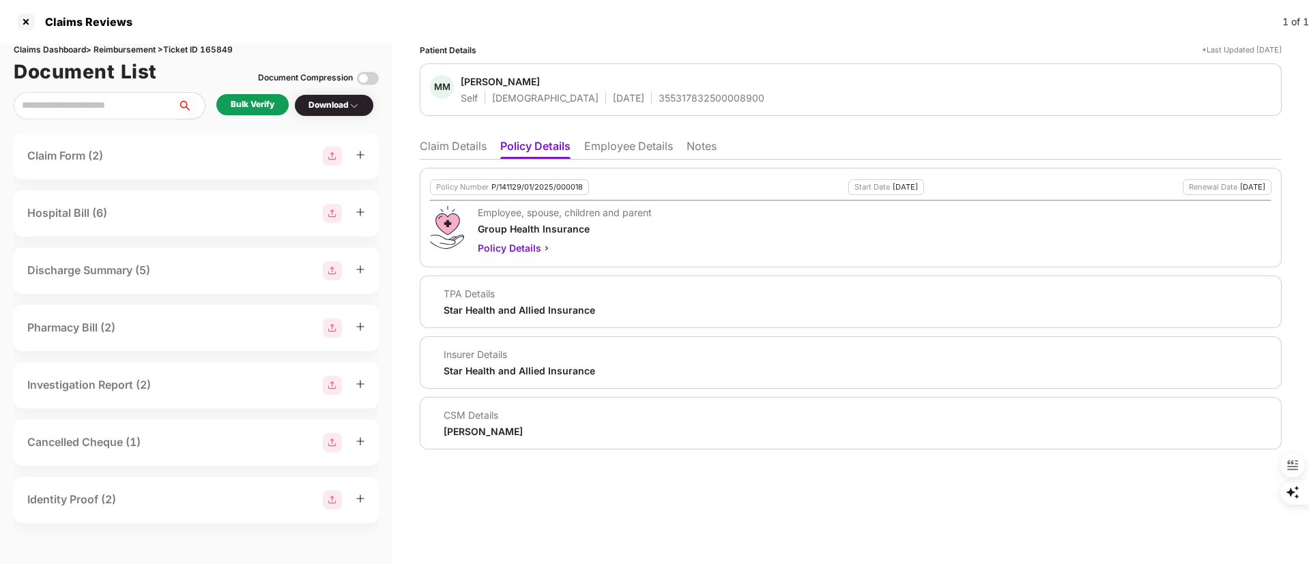
click at [607, 156] on li "Employee Details" at bounding box center [628, 149] width 89 height 20
